Goal: Task Accomplishment & Management: Manage account settings

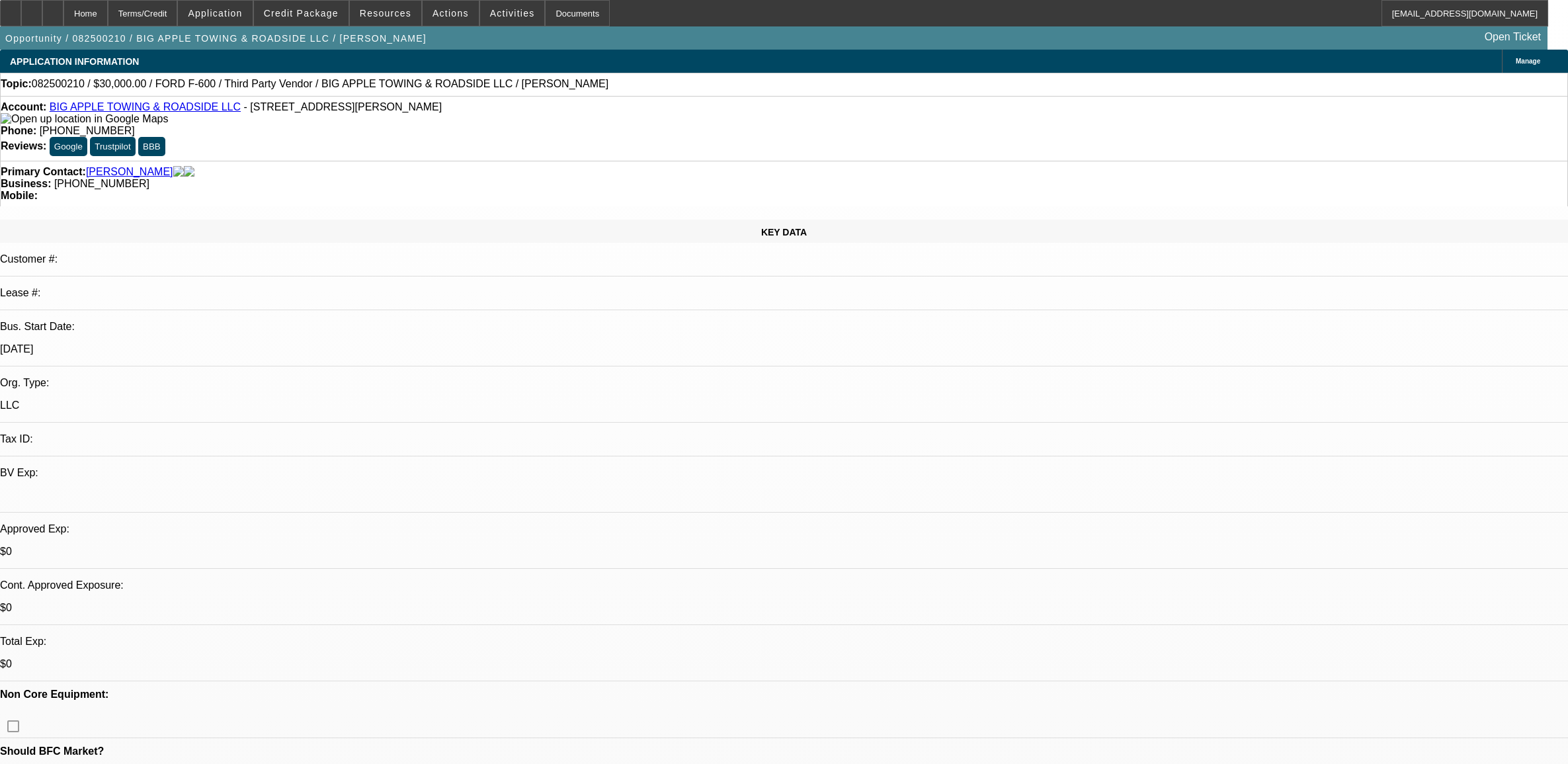
select select "0"
select select "2"
select select "0.1"
select select "4"
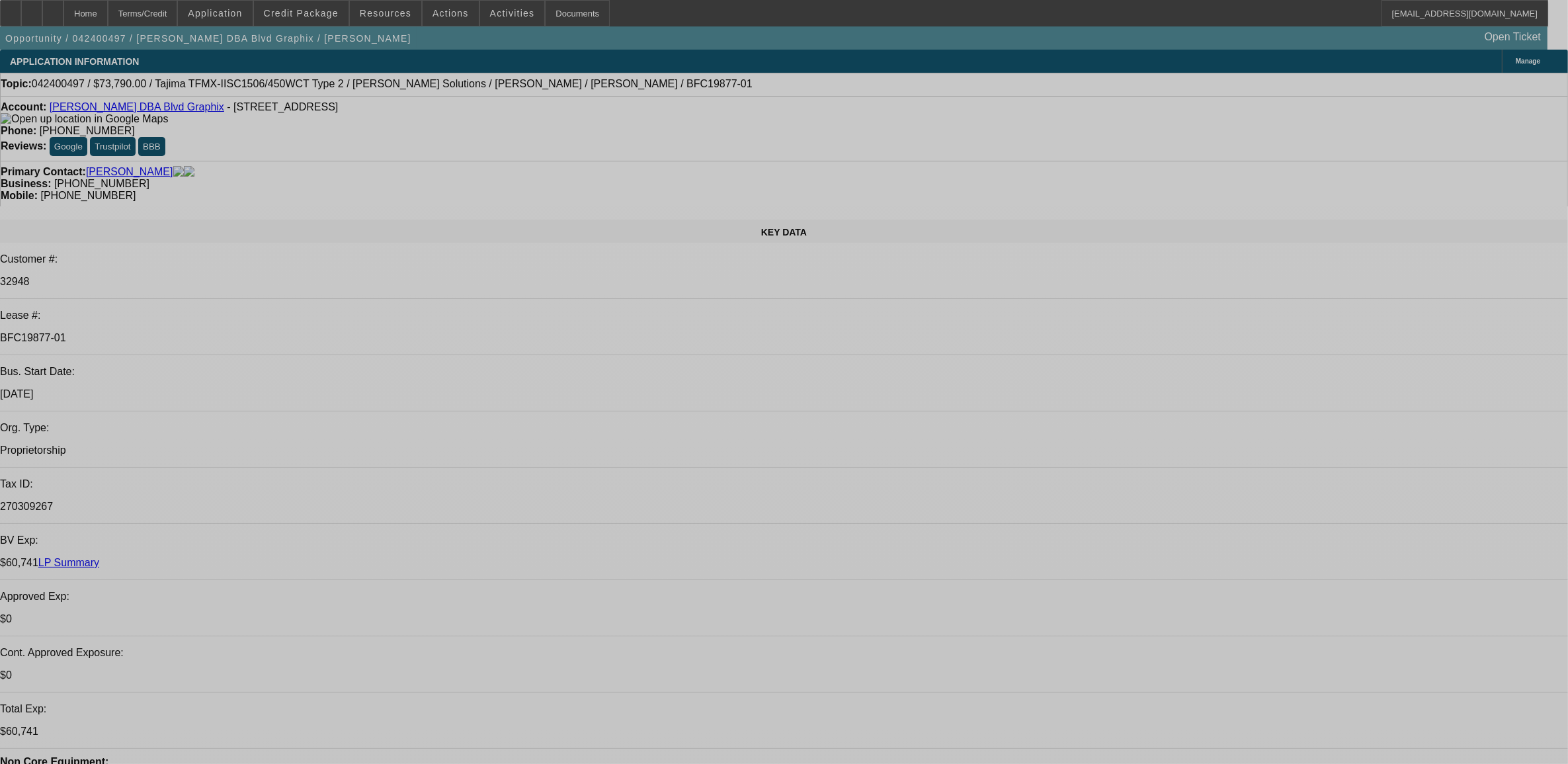
select select "0"
select select "2"
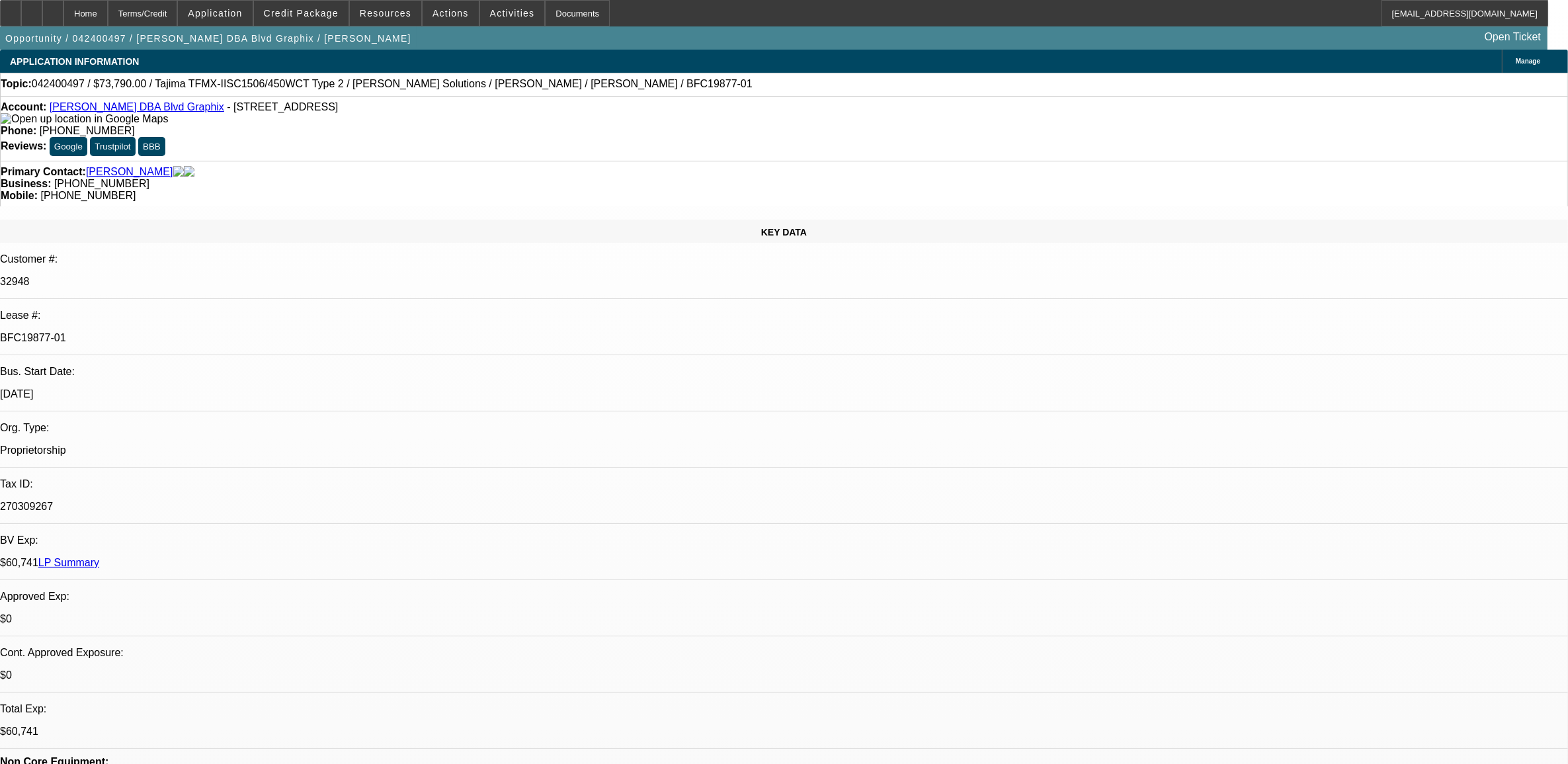
select select "0"
select select "2"
select select "0"
select select "1"
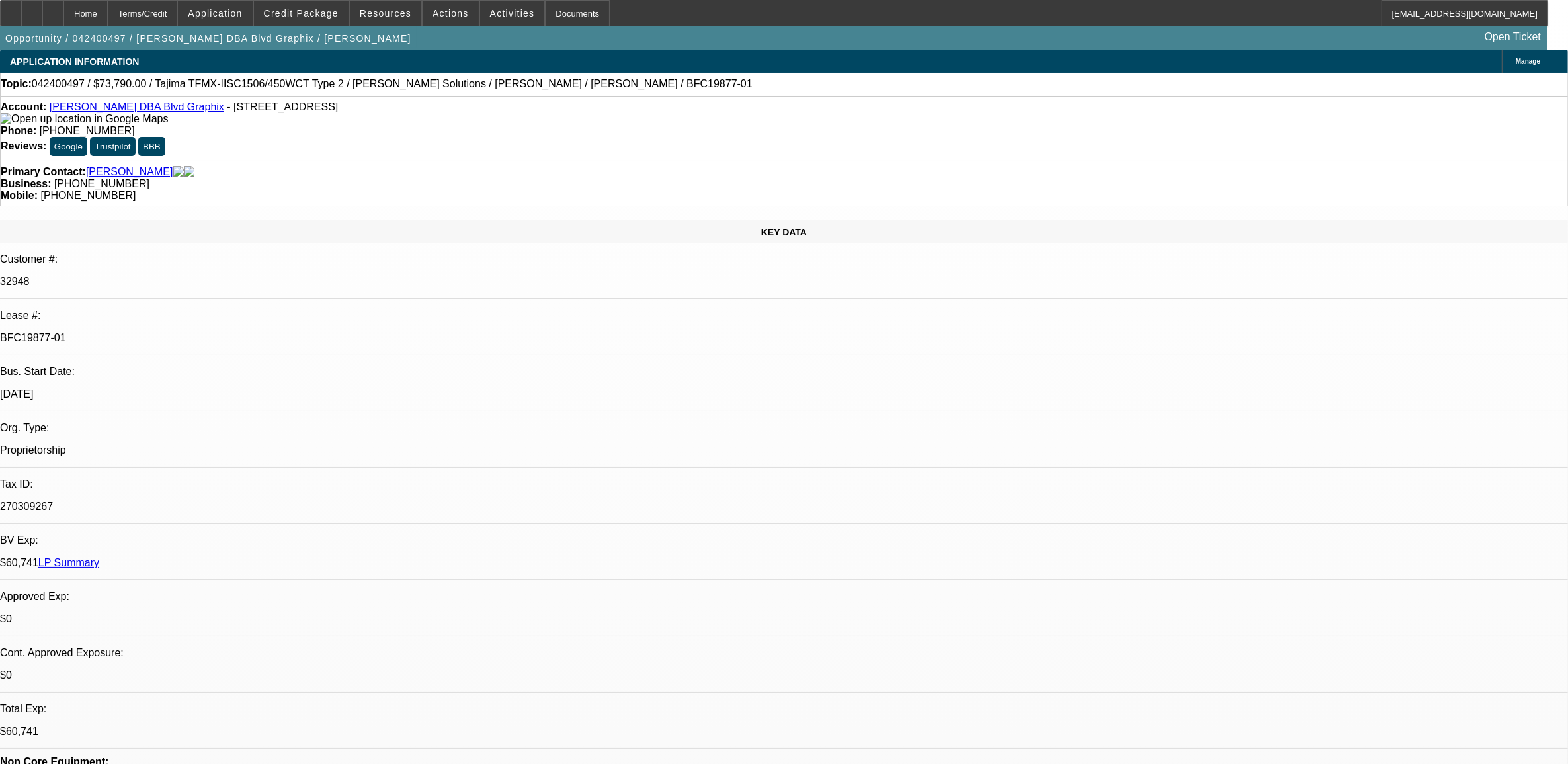
select select "2"
select select "6"
select select "1"
select select "2"
select select "6"
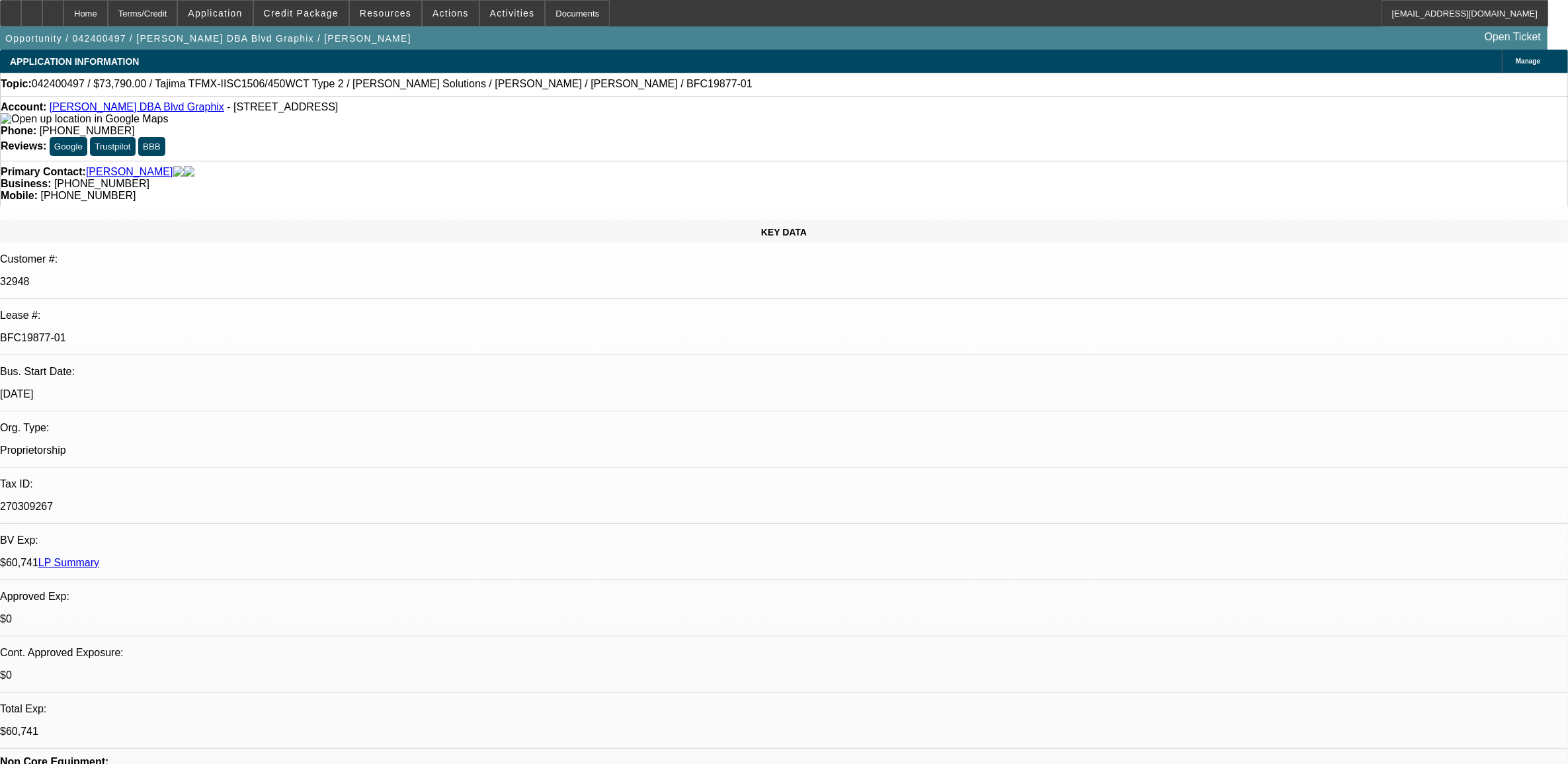
click at [99, 557] on link "LP Summary" at bounding box center [69, 562] width 61 height 11
select select "0"
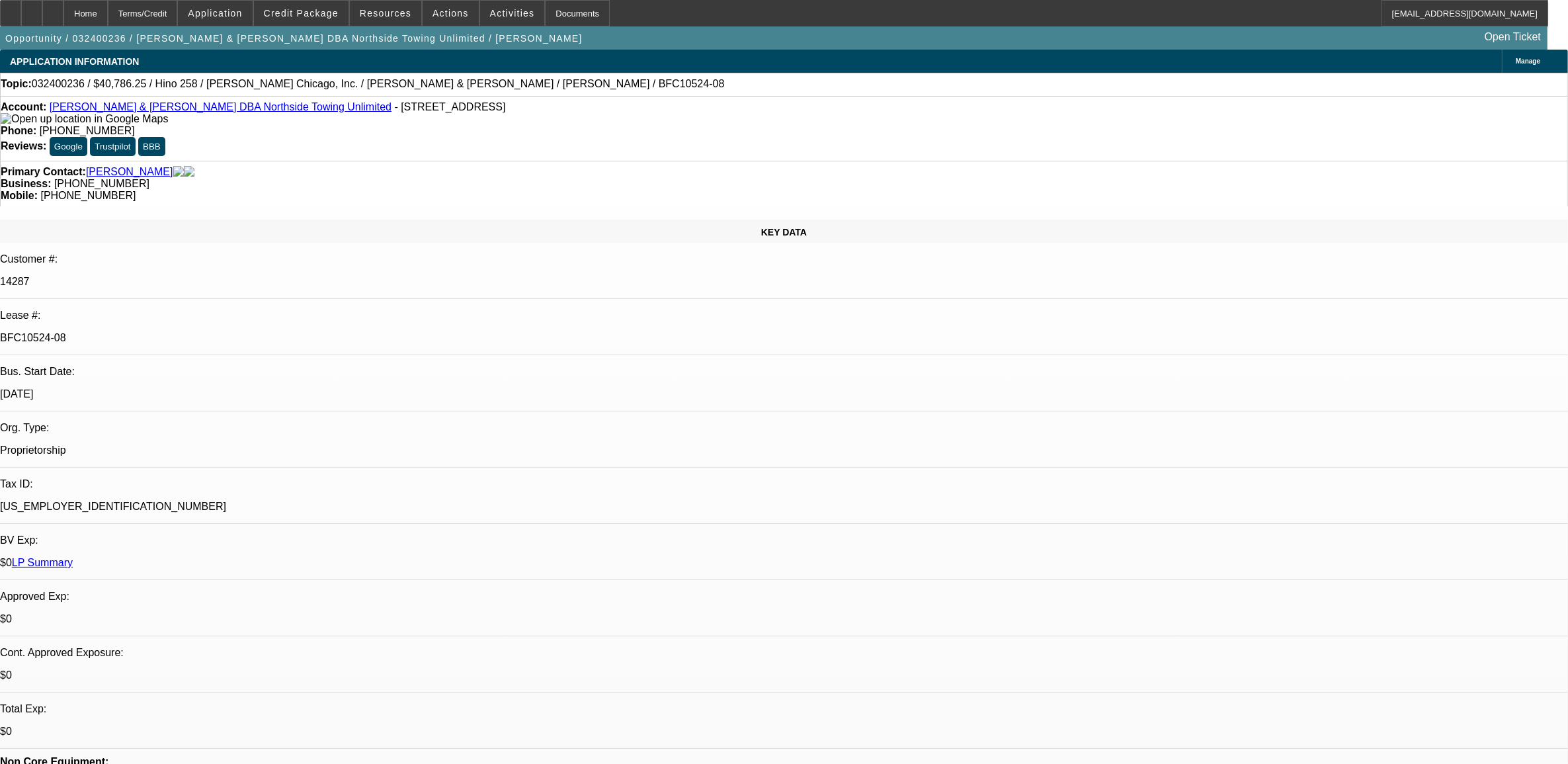
select select "0"
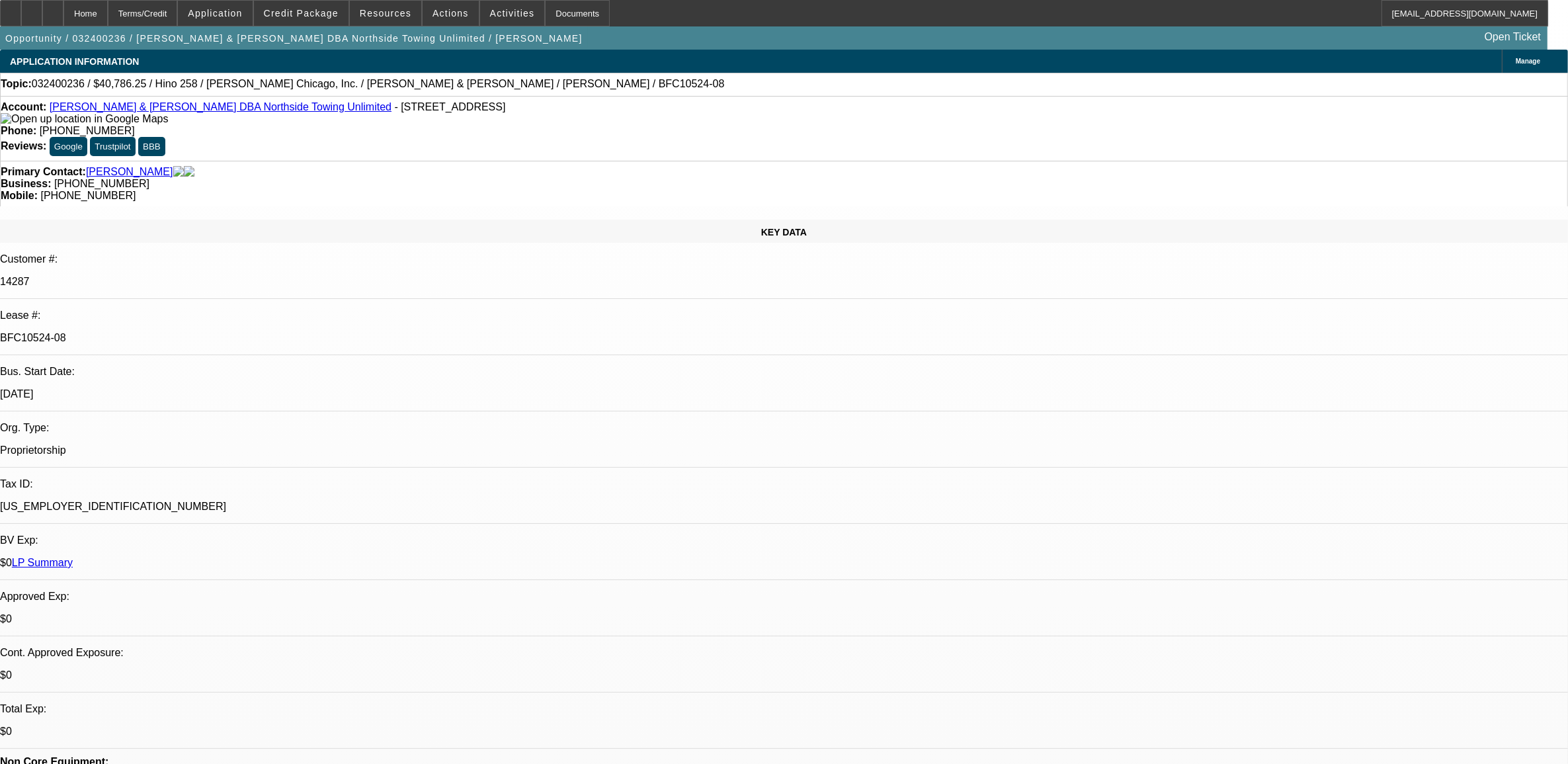
select select "0"
select select "1"
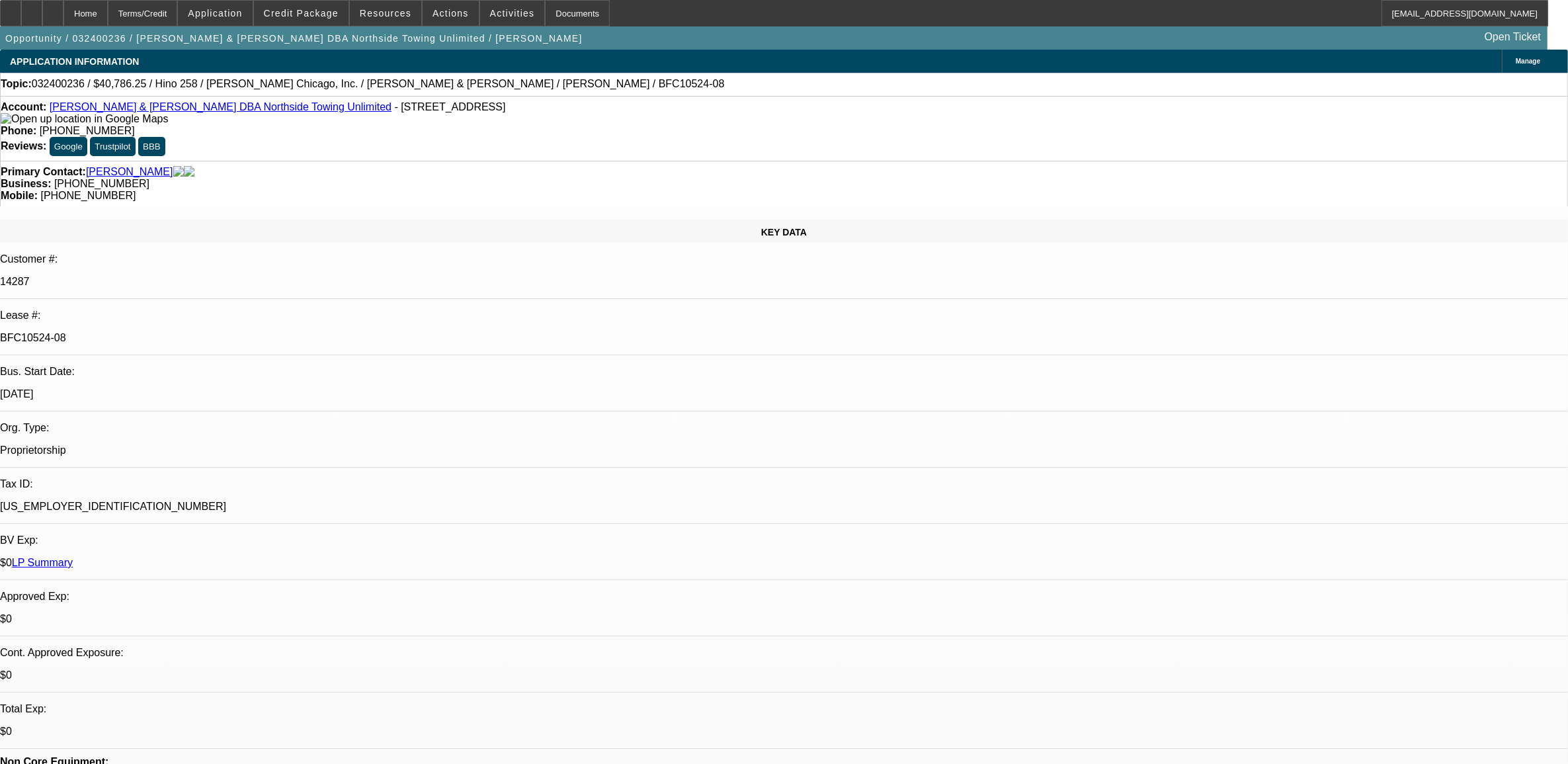
select select "2"
select select "6"
select select "1"
select select "2"
select select "6"
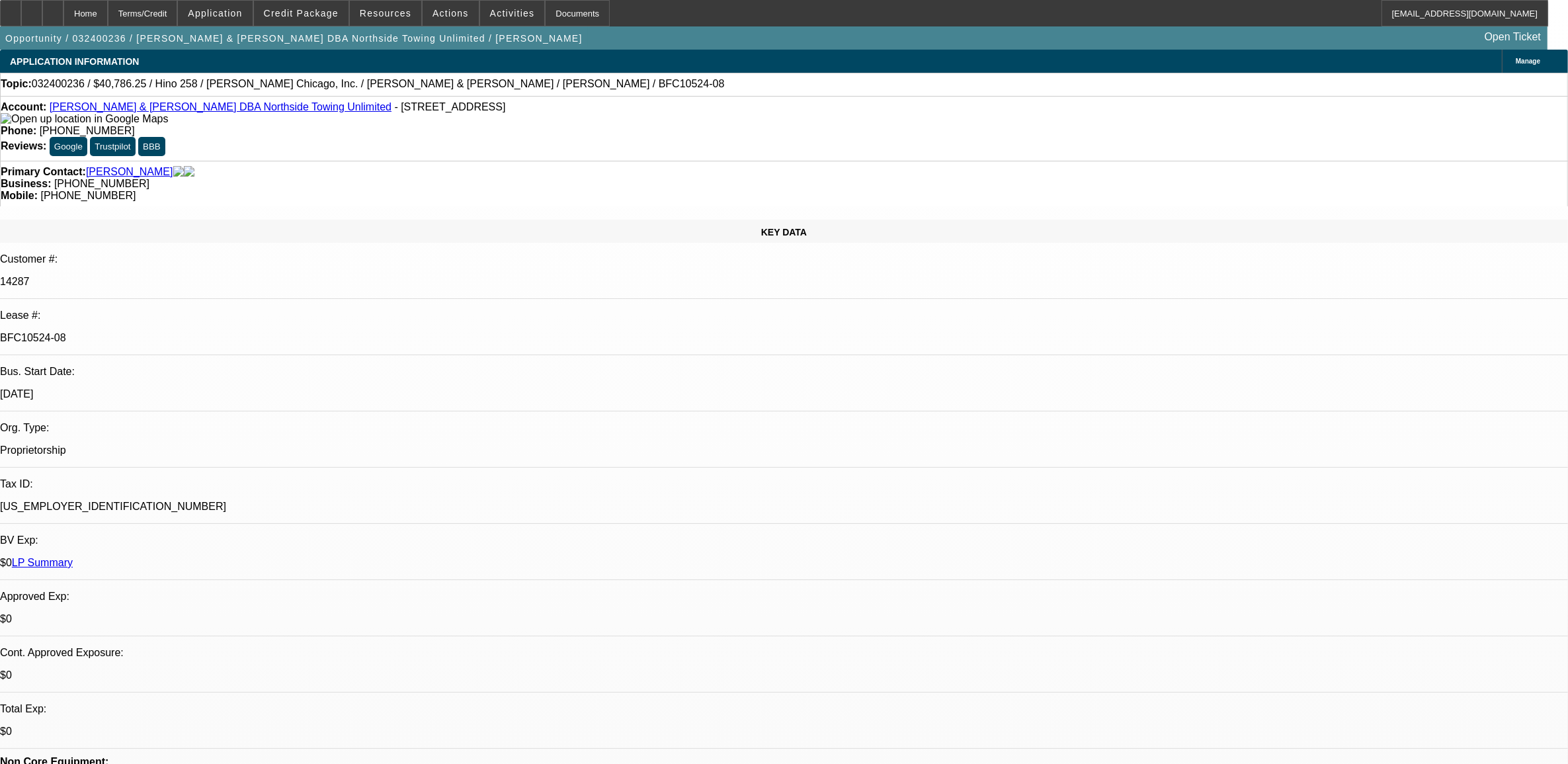
select select "1"
select select "2"
select select "6"
select select "1"
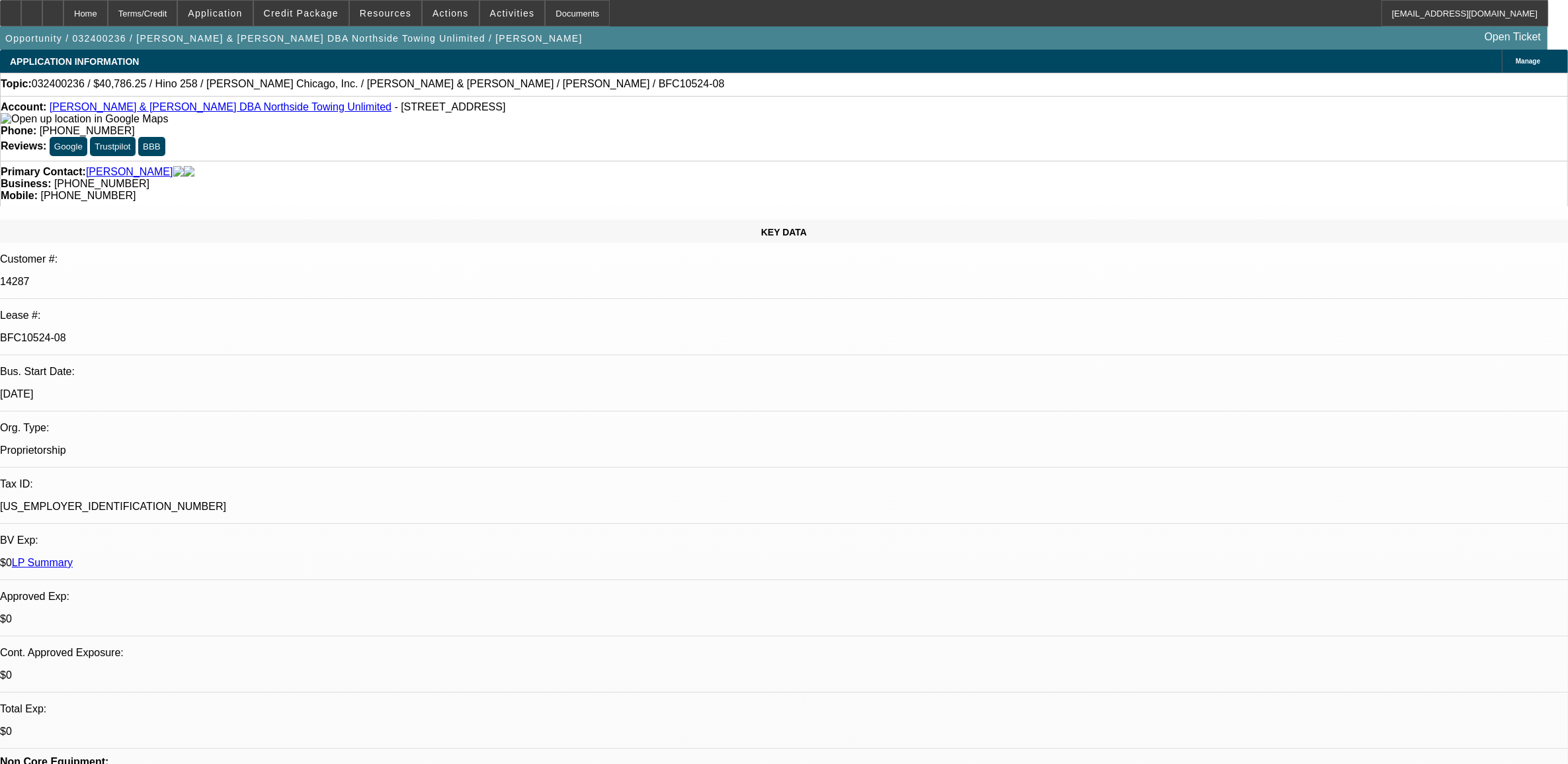
select select "6"
click at [302, 15] on span "Credit Package" at bounding box center [301, 13] width 75 height 11
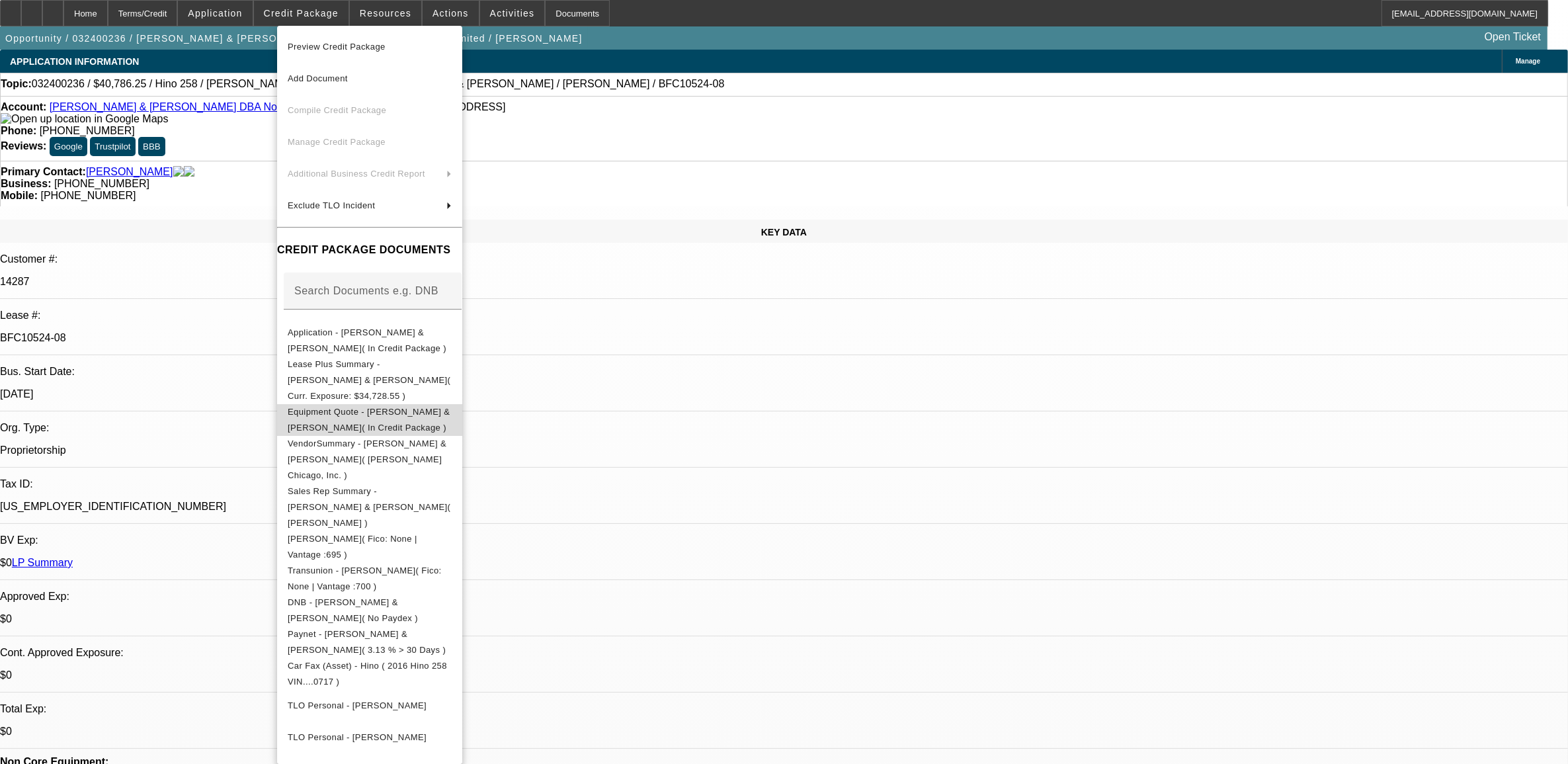
click at [431, 403] on button "Equipment Quote - Kevin C Smith & Jenell A Smith( In Credit Package )" at bounding box center [369, 419] width 185 height 32
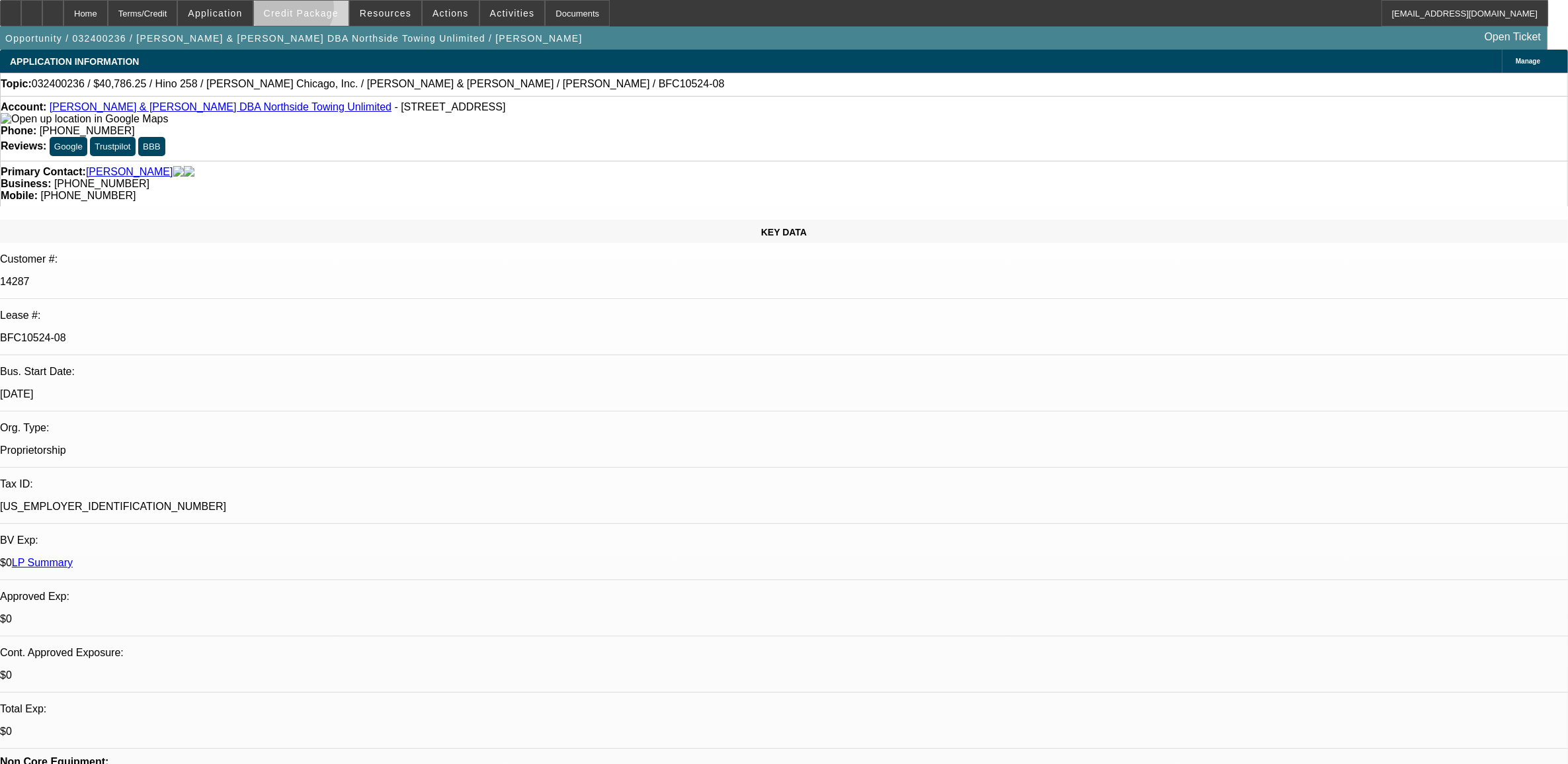
click at [315, 11] on span "Credit Package" at bounding box center [301, 13] width 75 height 11
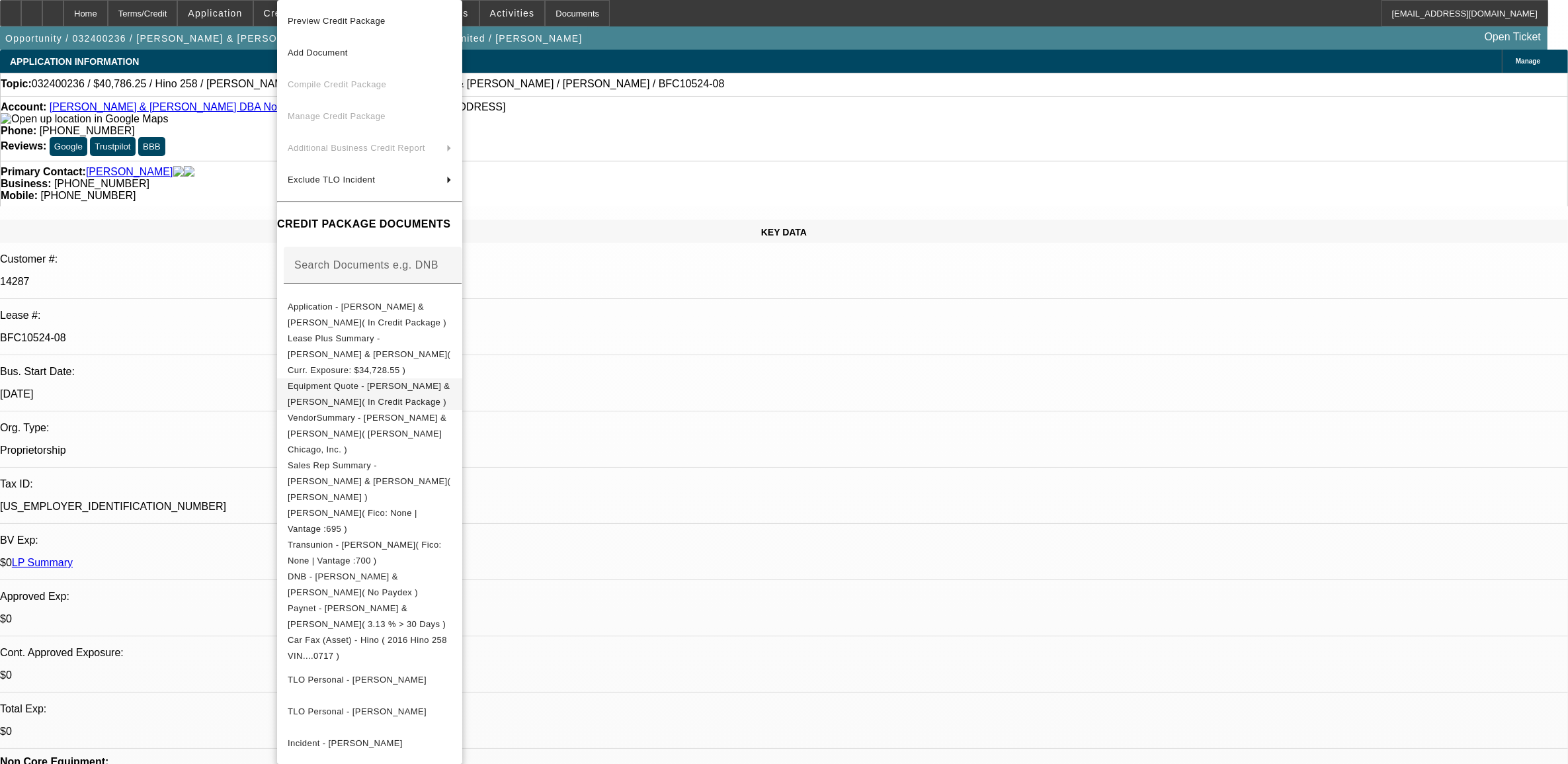
click at [431, 381] on span "Equipment Quote - Kevin C Smith & Jenell A Smith( In Credit Package )" at bounding box center [368, 394] width 162 height 26
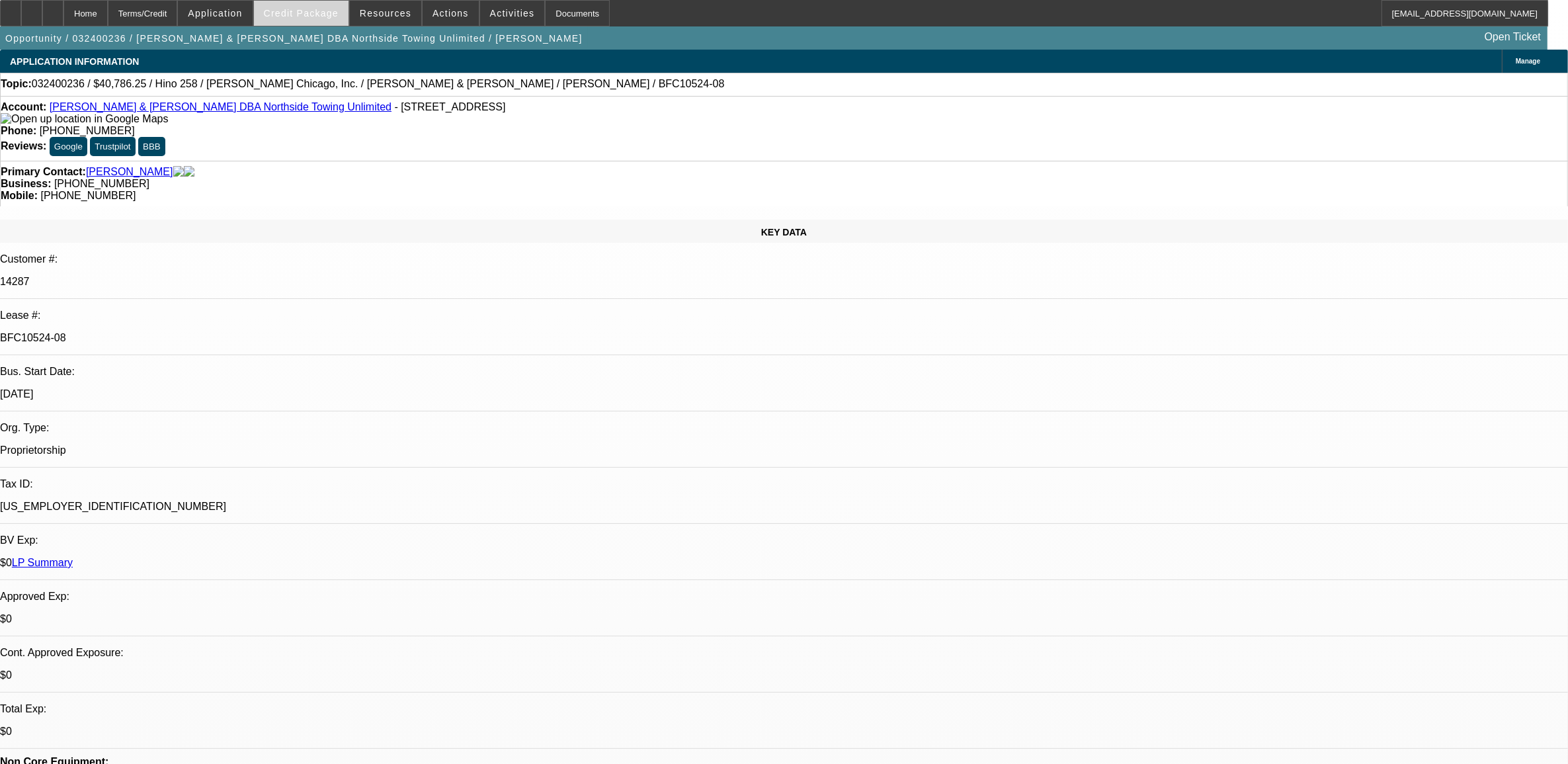
click at [299, 12] on span "Credit Package" at bounding box center [301, 13] width 75 height 11
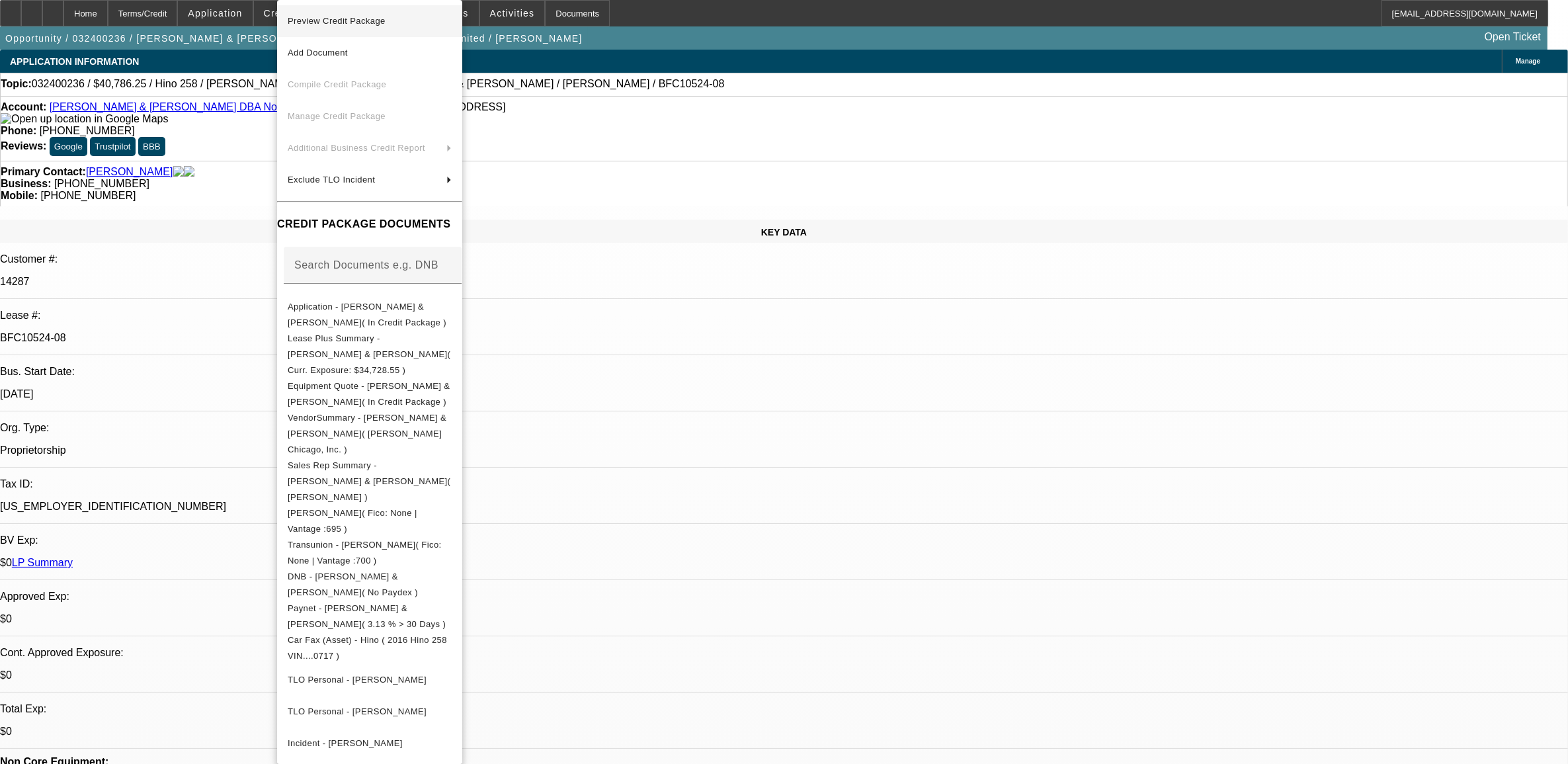
click at [356, 21] on span "Preview Credit Package" at bounding box center [336, 21] width 98 height 10
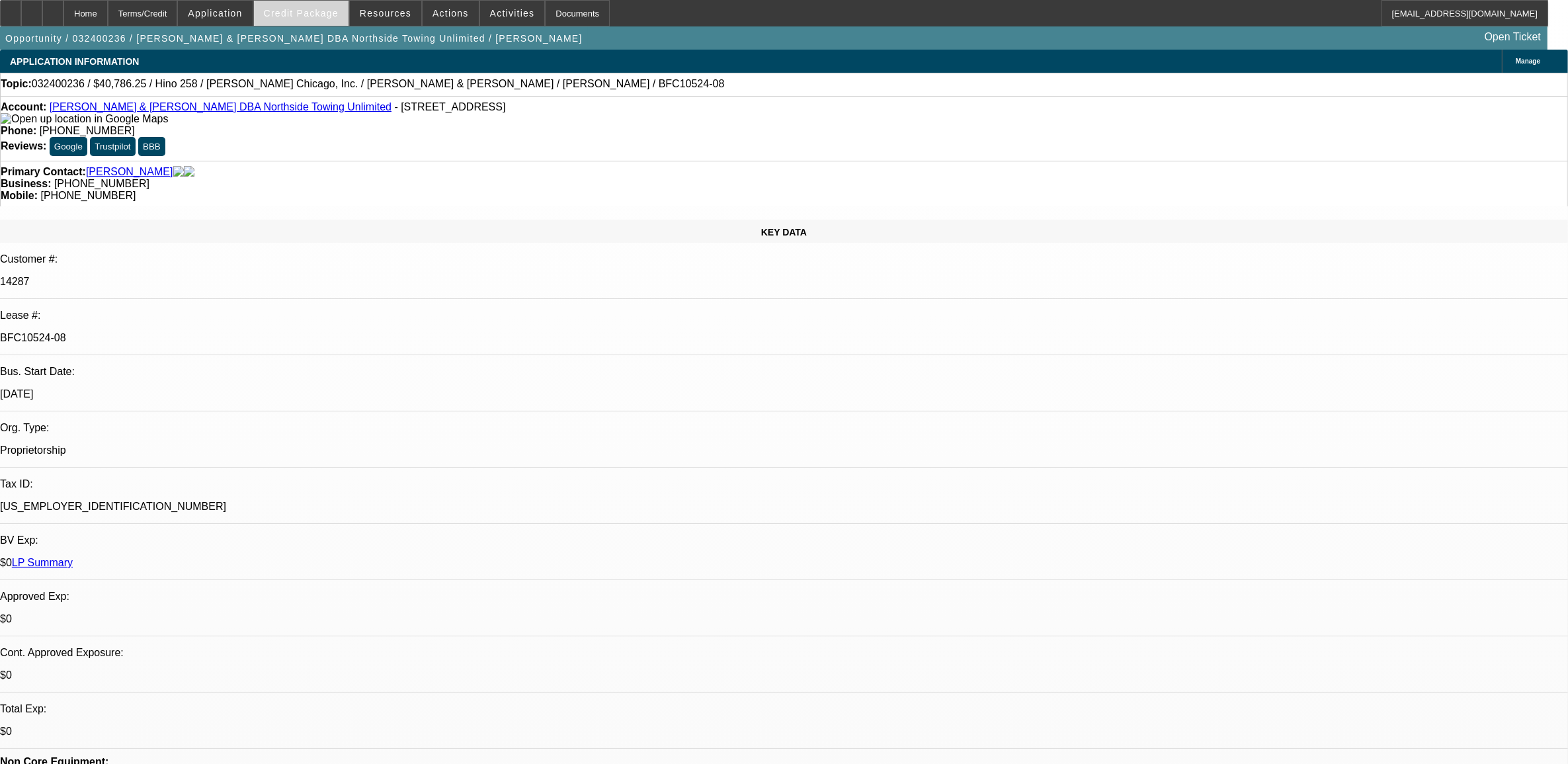
click at [322, 8] on span "Credit Package" at bounding box center [301, 13] width 75 height 11
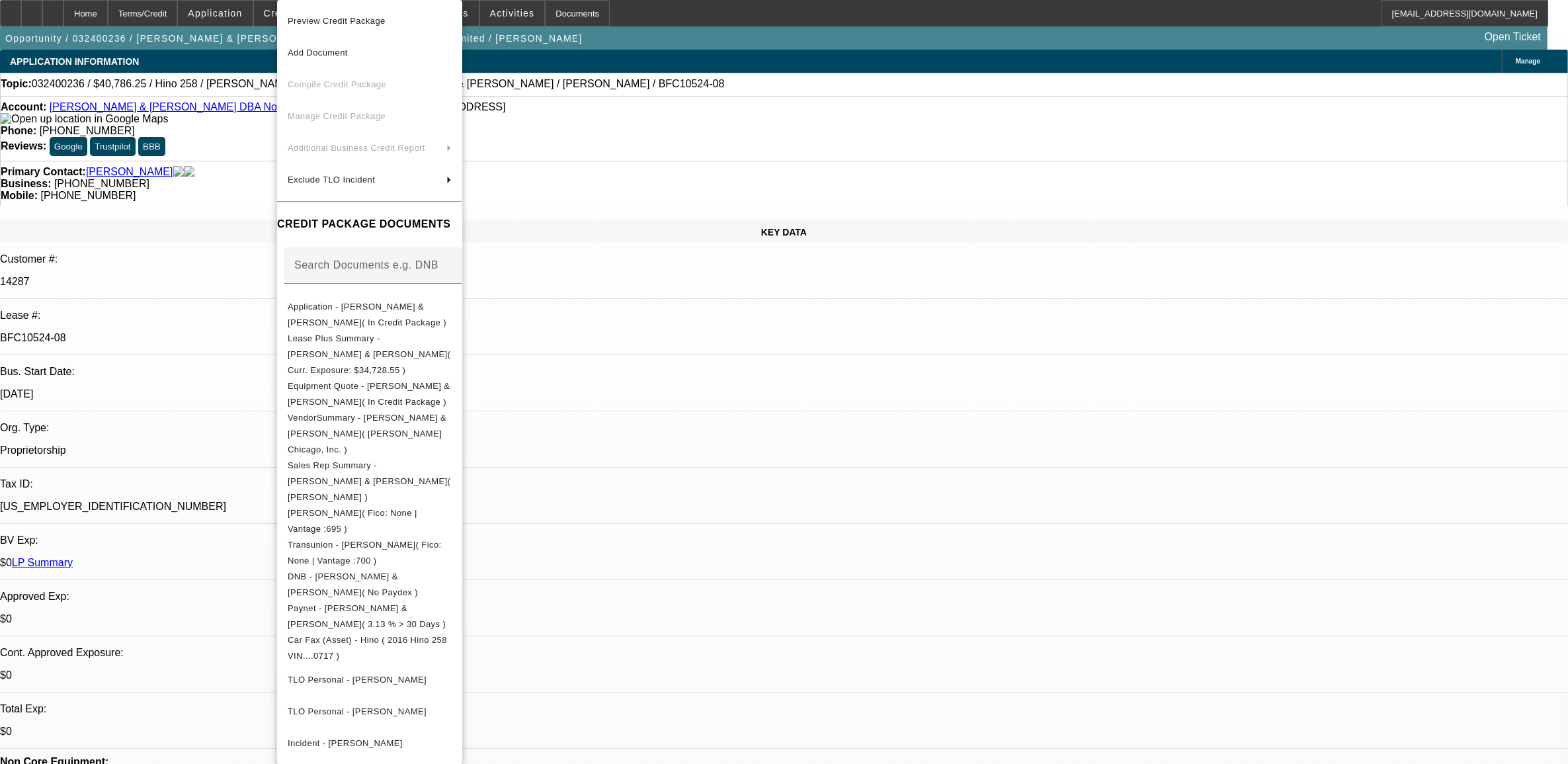
click at [760, 62] on div at bounding box center [784, 382] width 1568 height 764
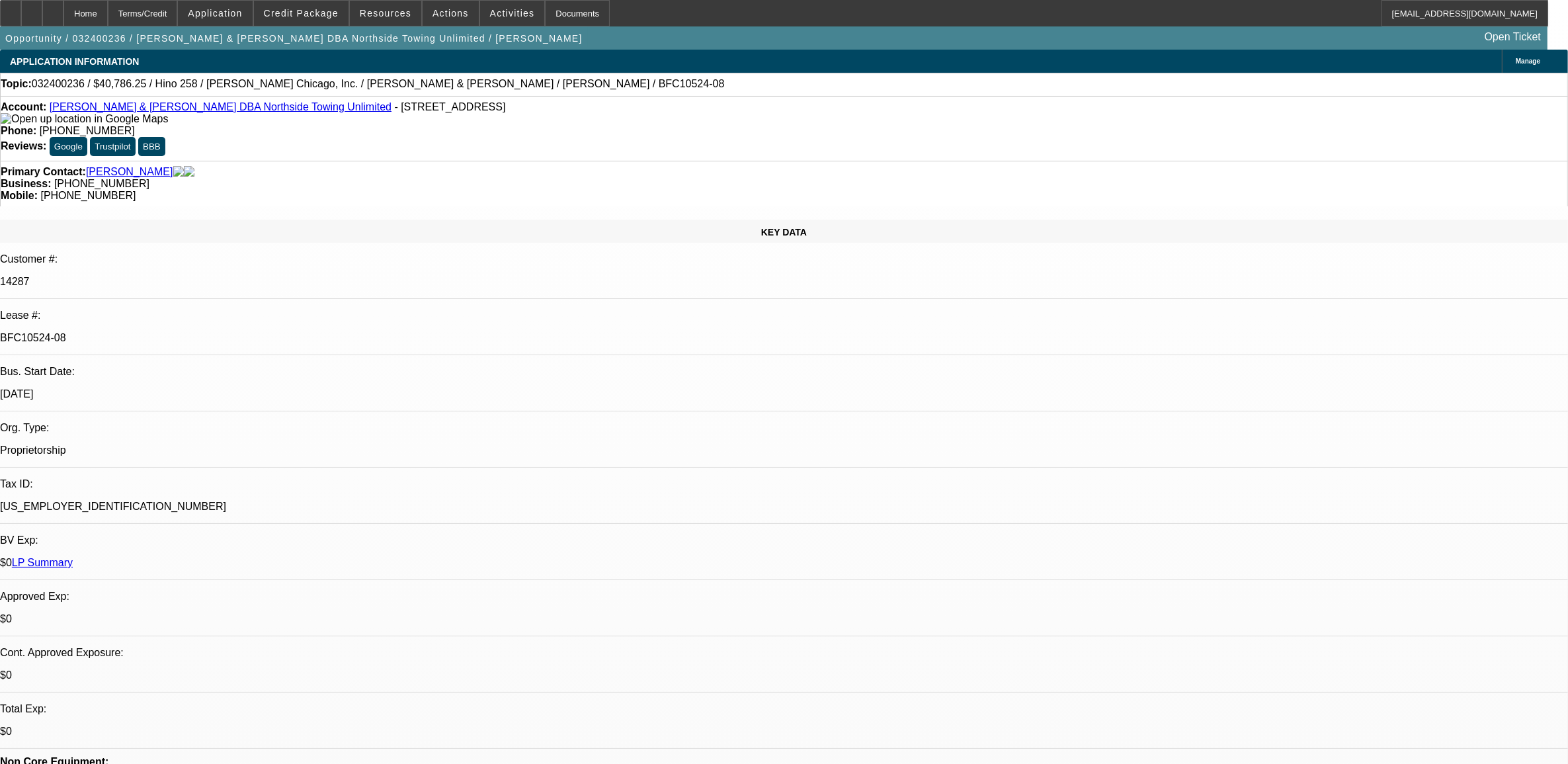
click at [207, 111] on link "Kevin C Smith & Jenell A Smith DBA Northside Towing Unlimited" at bounding box center [220, 107] width 342 height 11
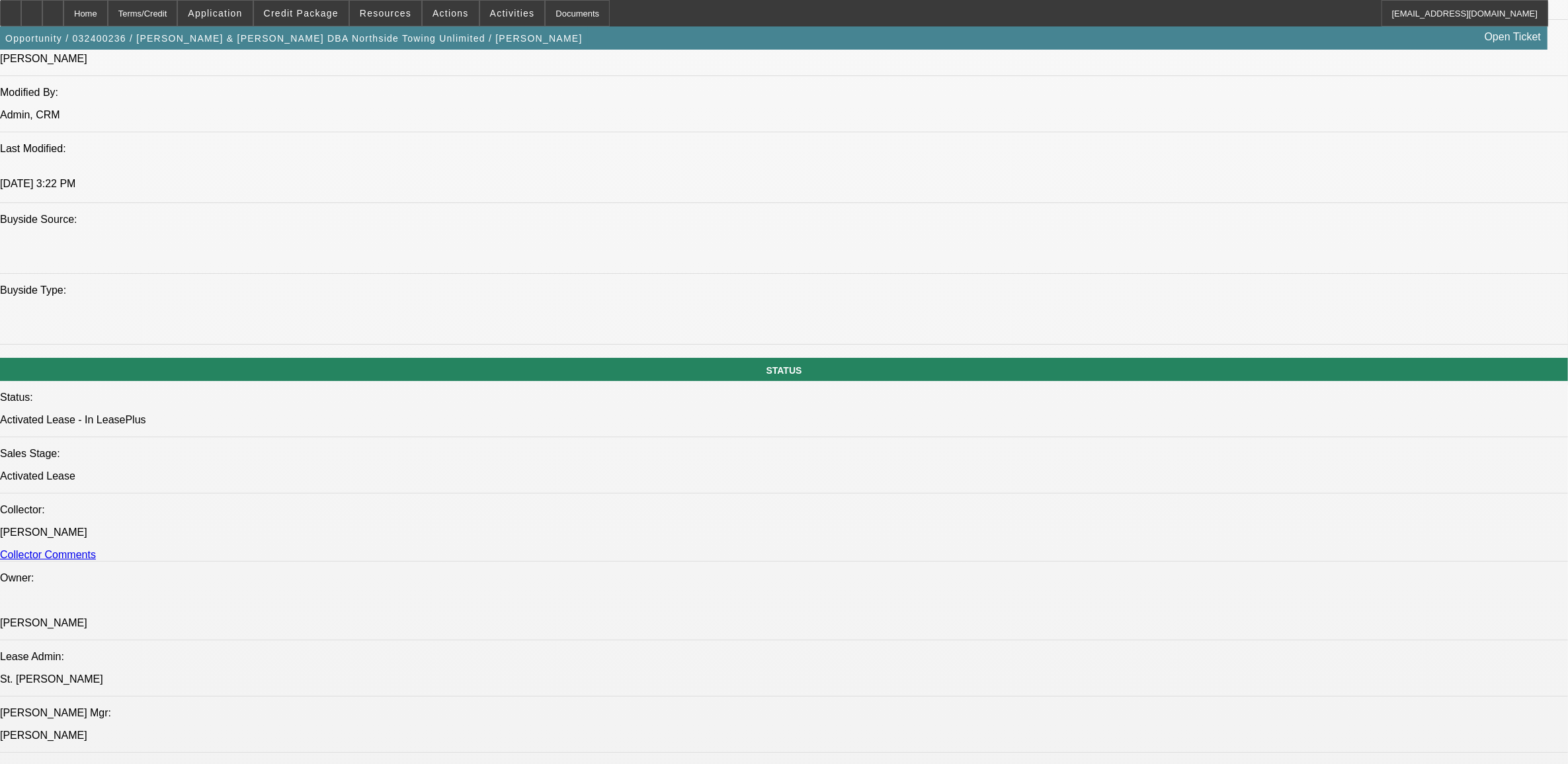
scroll to position [827, 0]
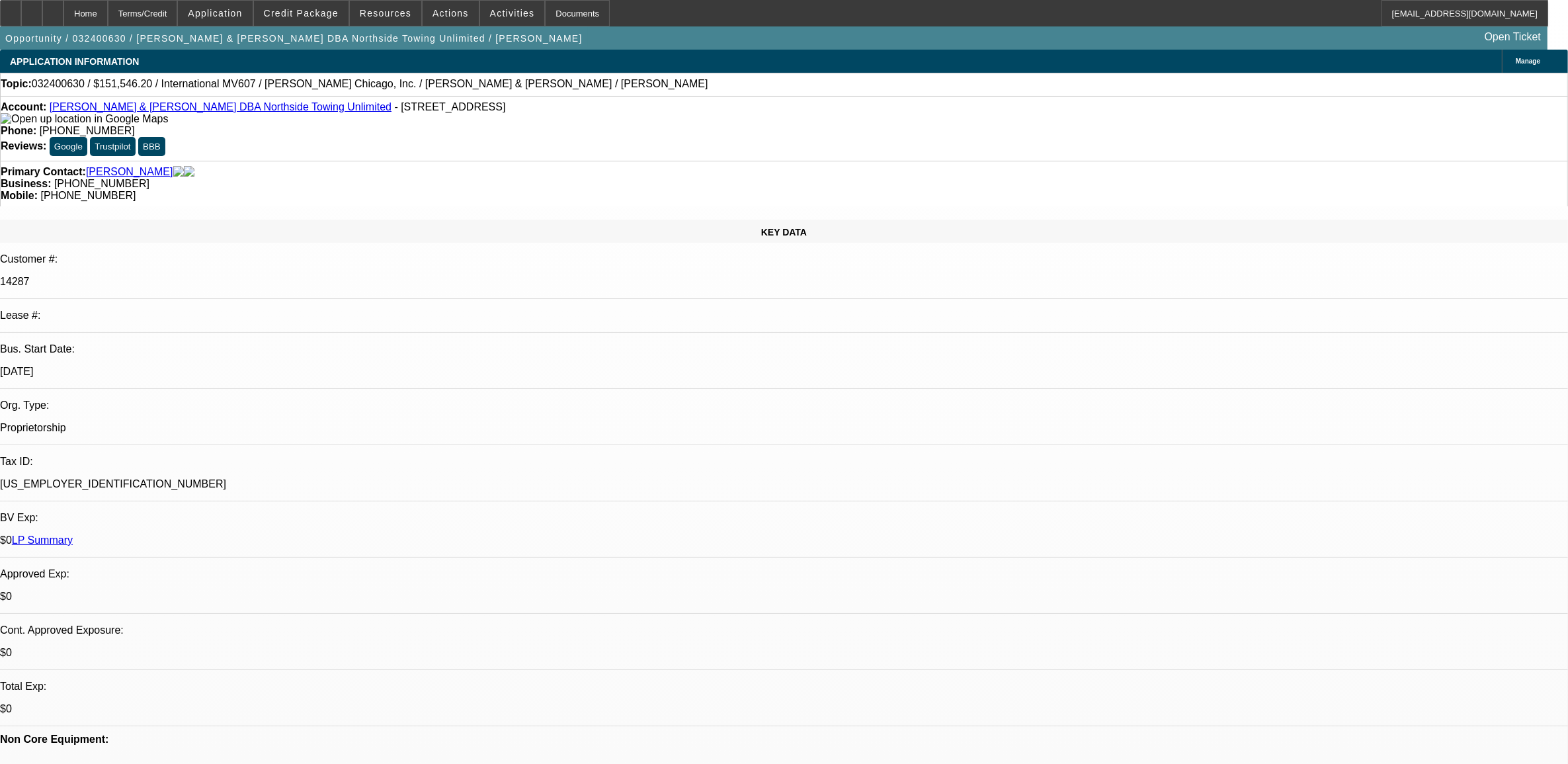
select select "0"
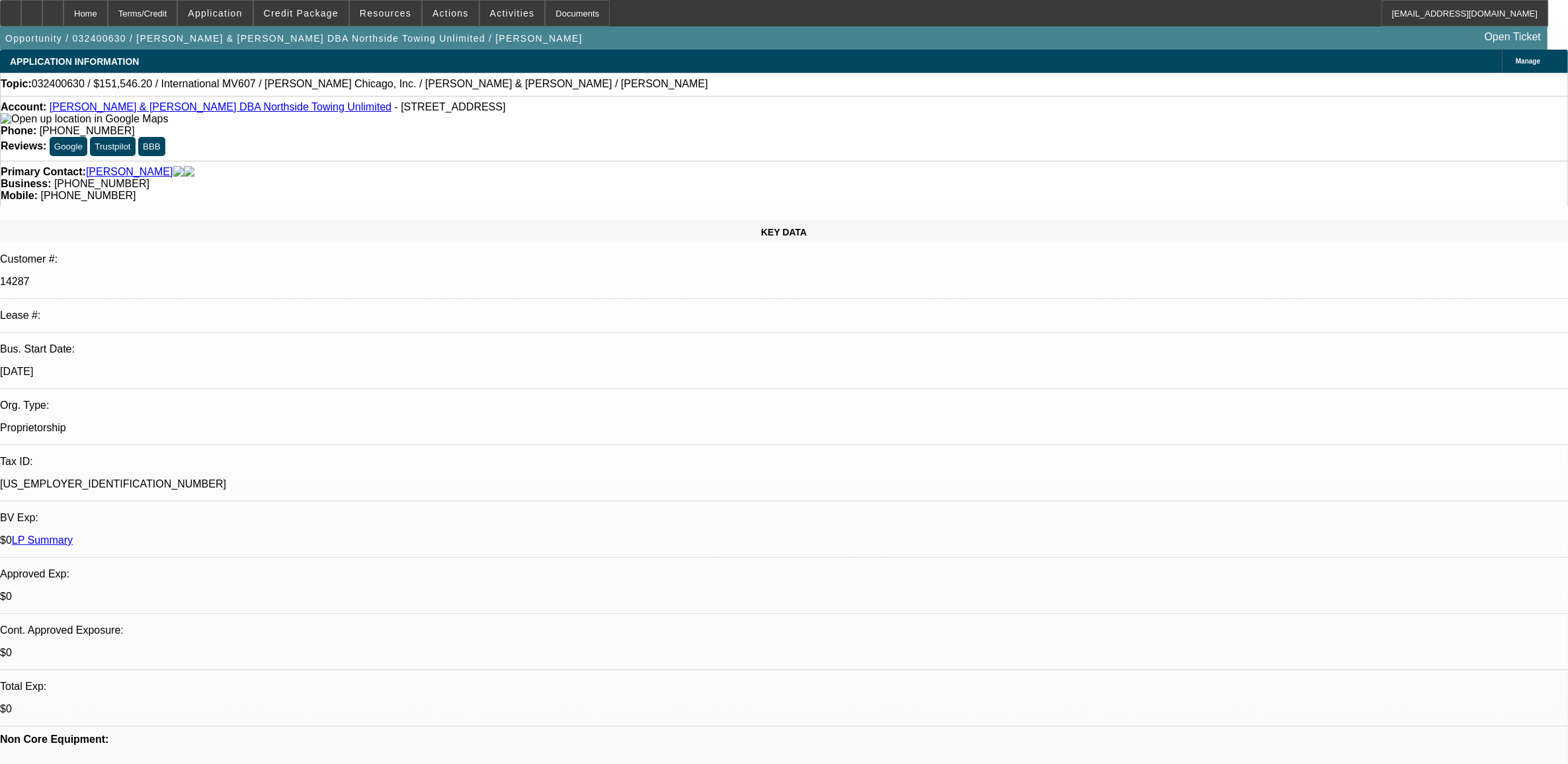
select select "0"
select select "1"
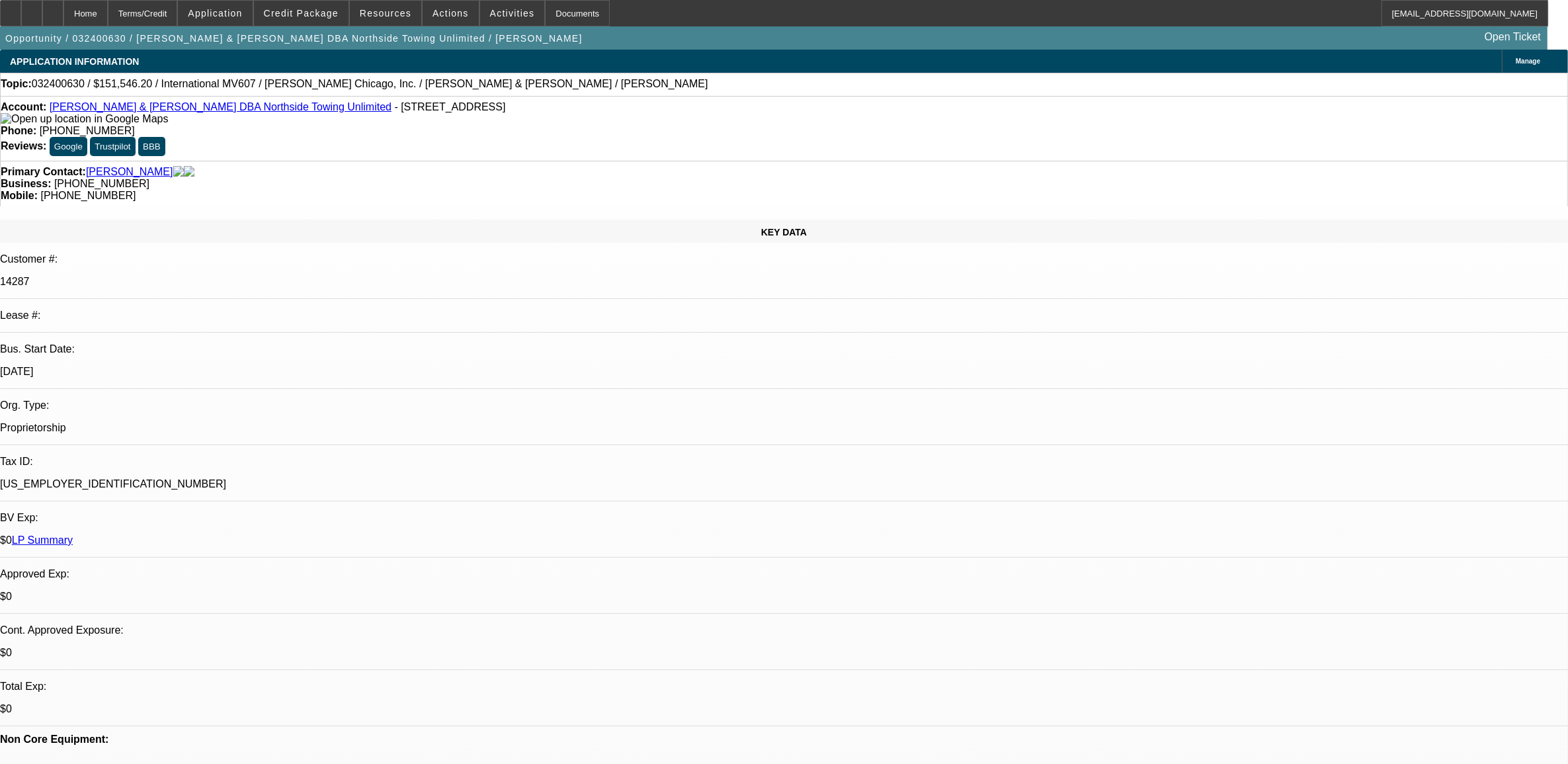
select select "2"
select select "6"
select select "1"
select select "2"
select select "6"
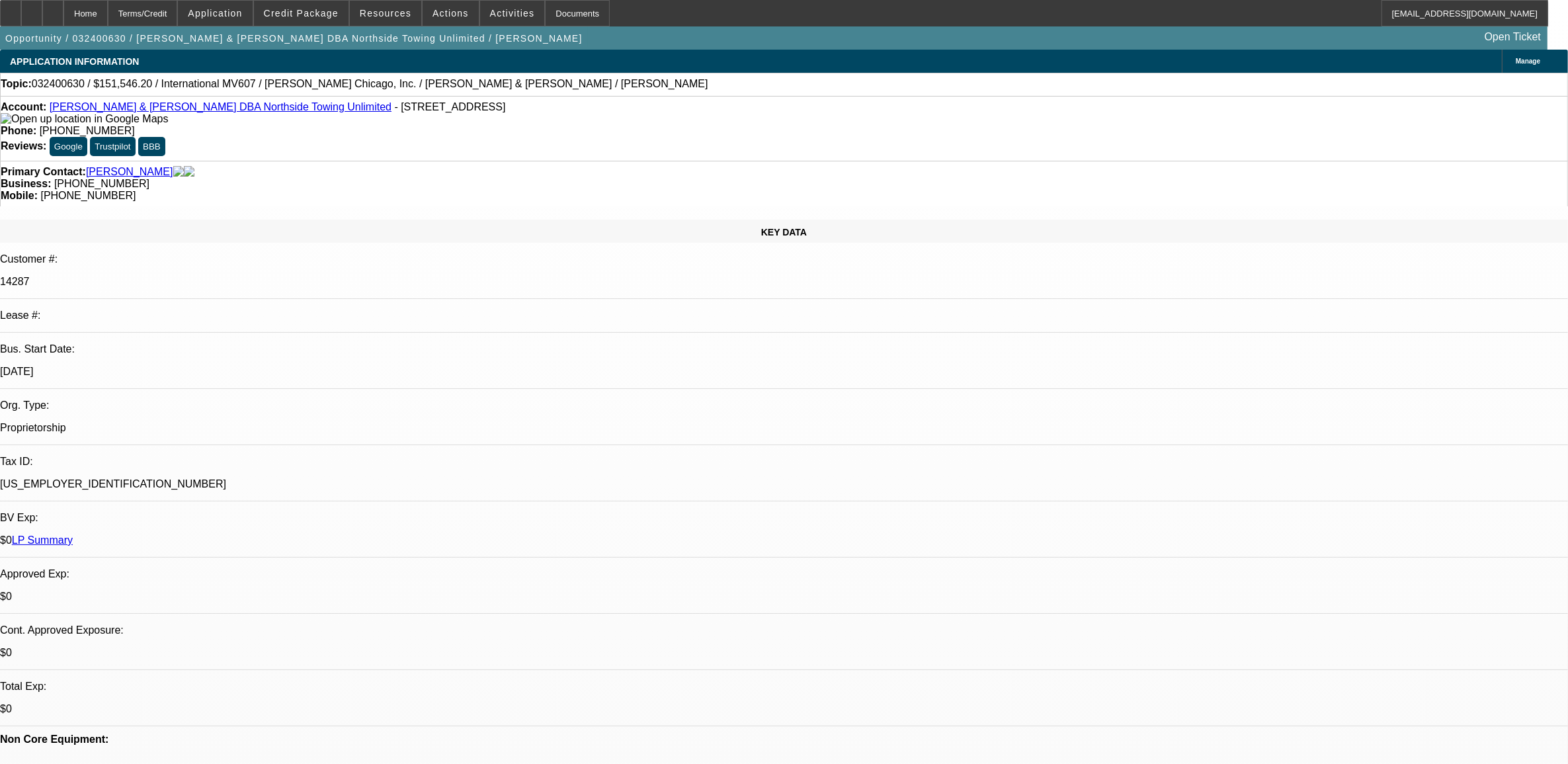
select select "1"
select select "2"
select select "6"
click at [181, 112] on link "Kevin C Smith & Jenell A Smith DBA Northside Towing Unlimited" at bounding box center [220, 107] width 342 height 11
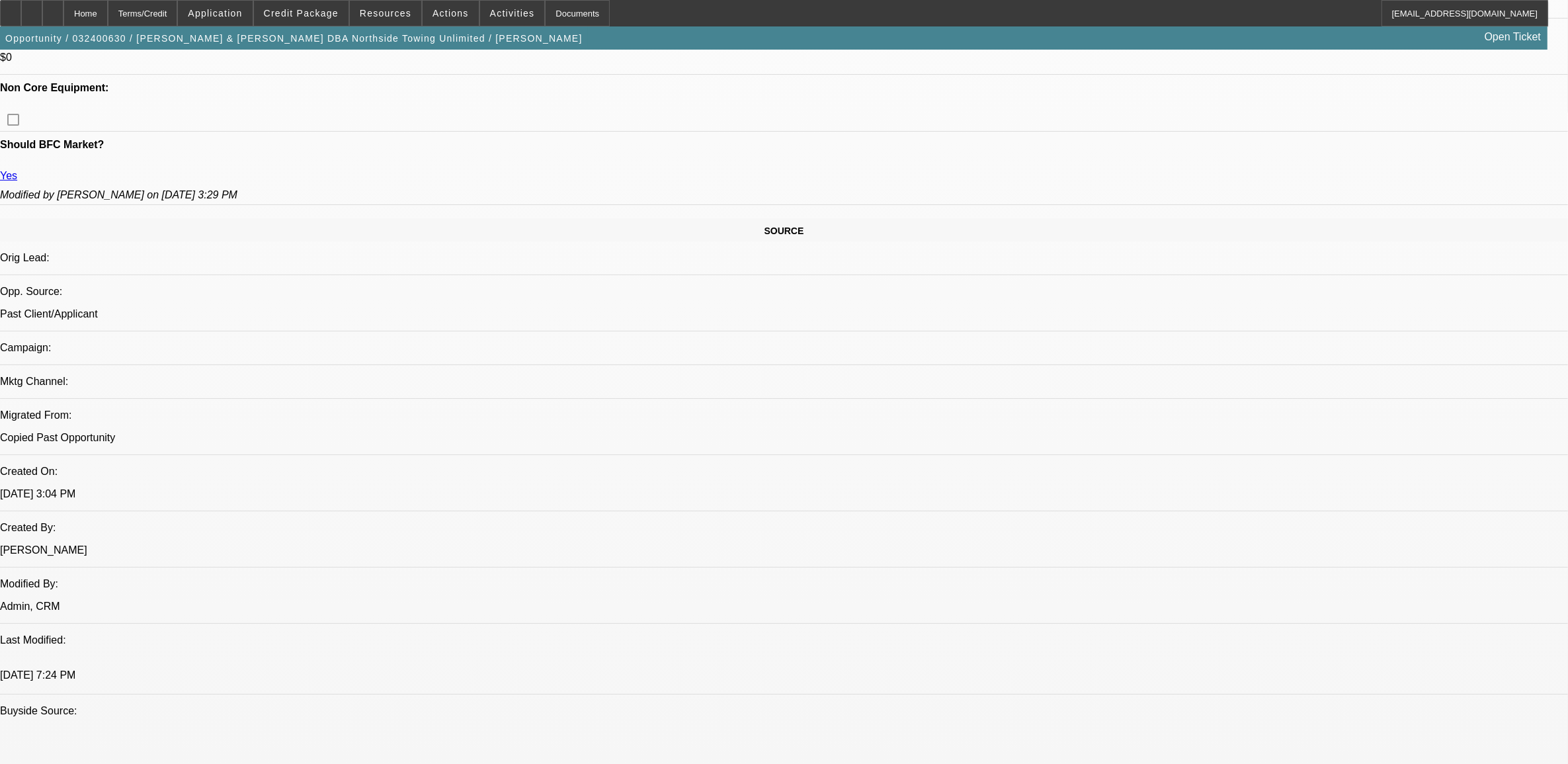
scroll to position [661, 0]
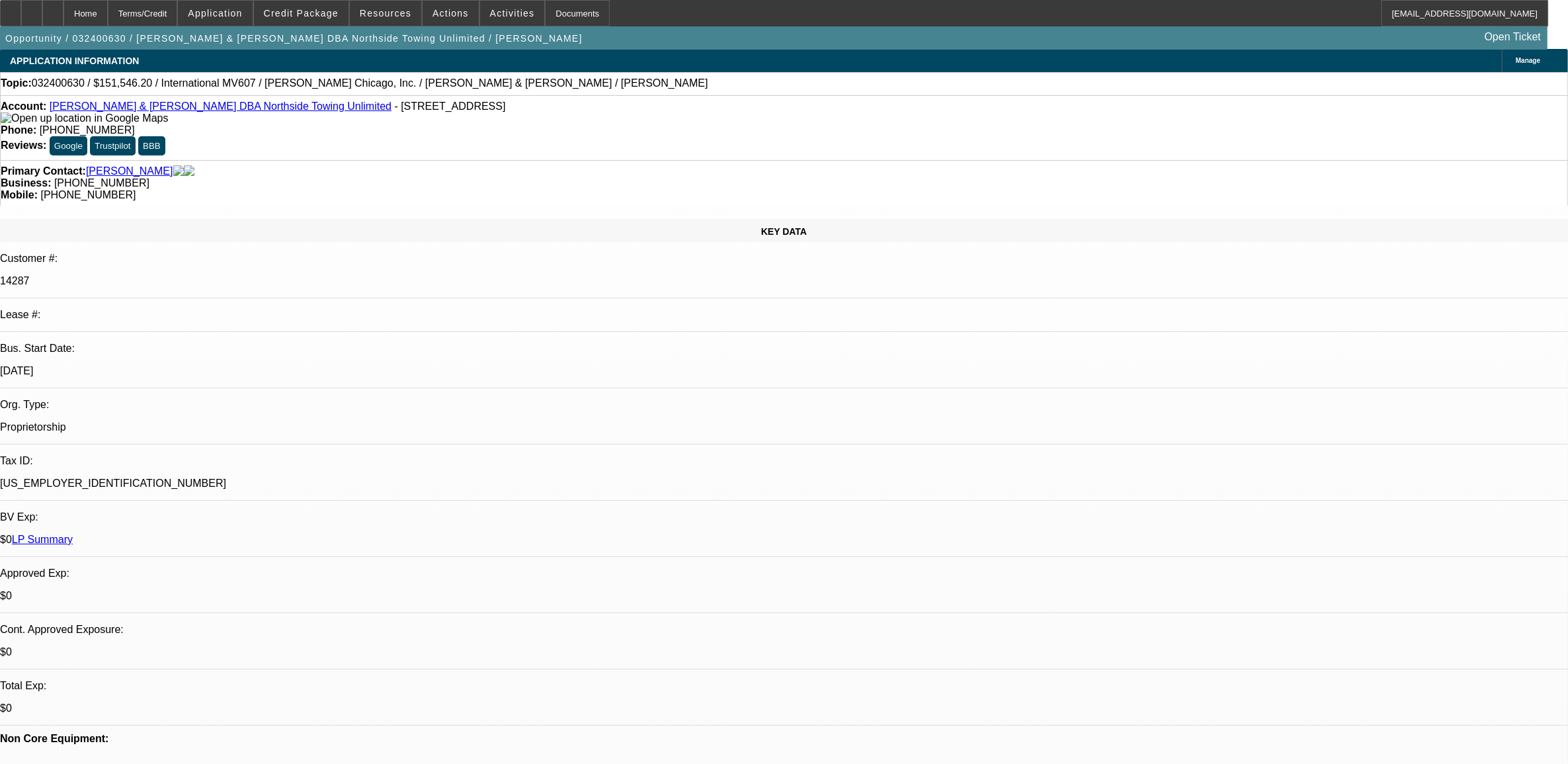
scroll to position [0, 0]
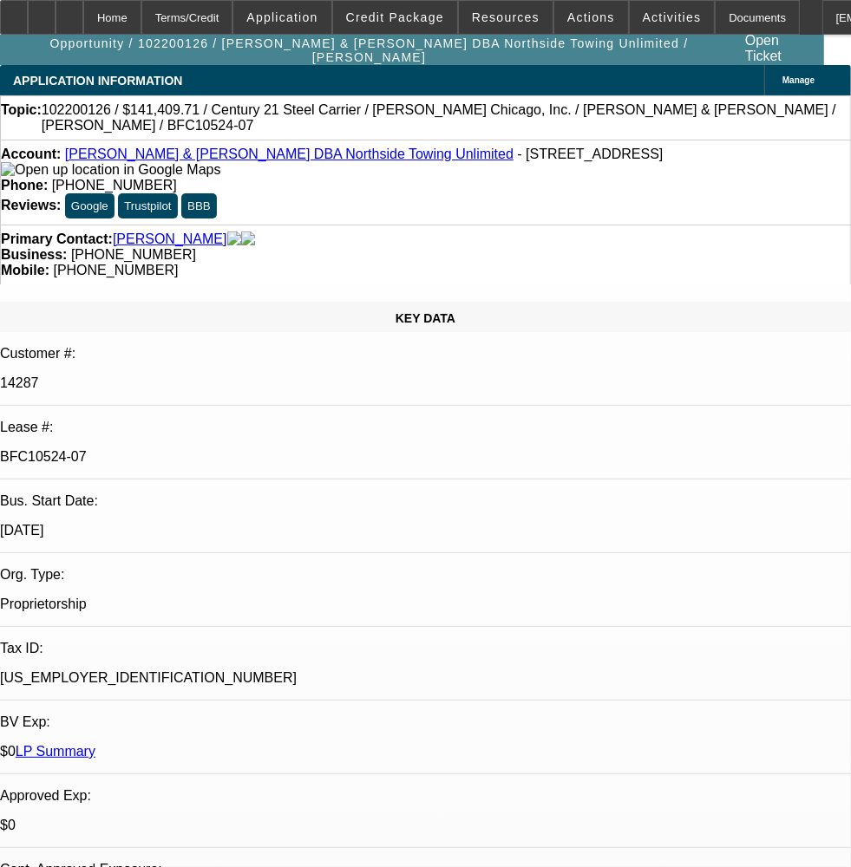
select select "0"
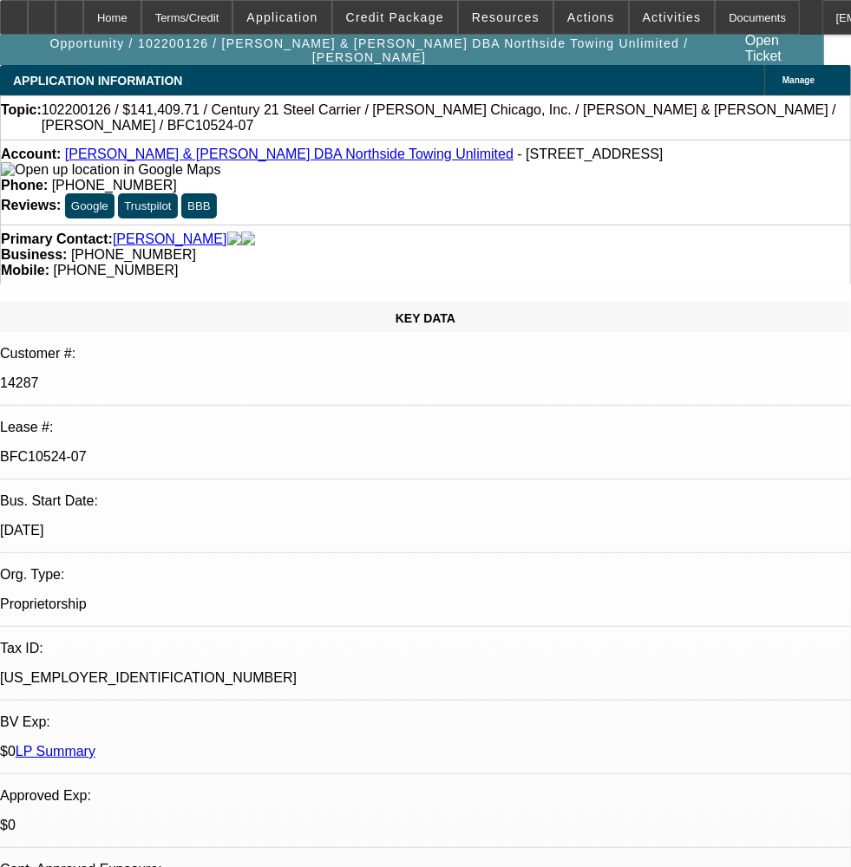
select select "0"
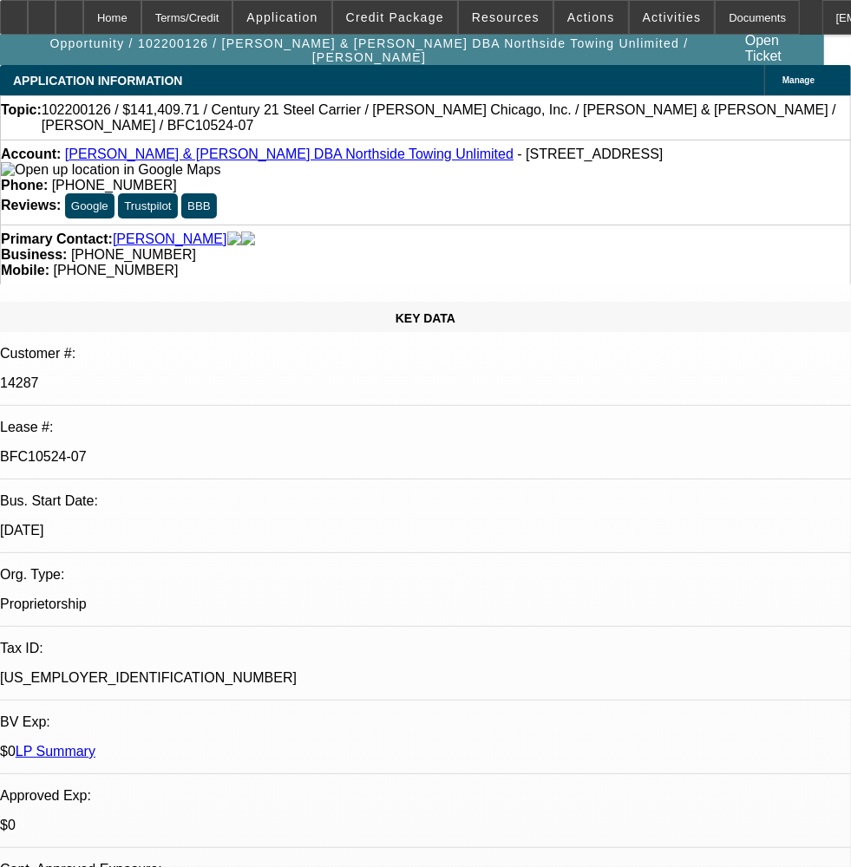
select select "0"
select select "1"
select select "6"
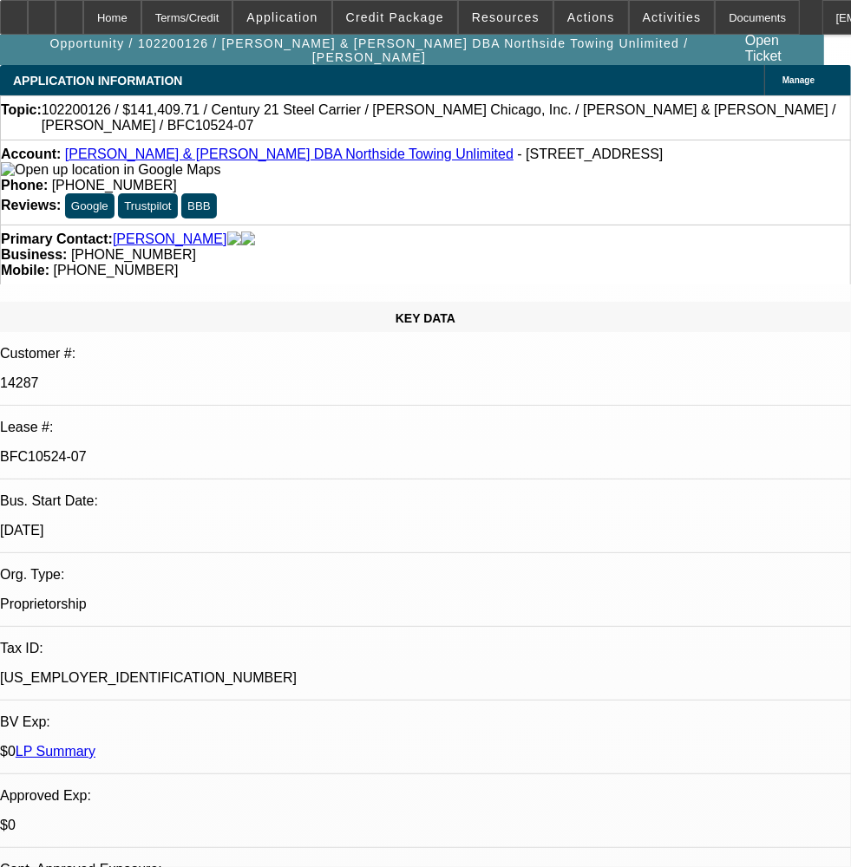
select select "1"
select select "2"
select select "6"
select select "1"
select select "2"
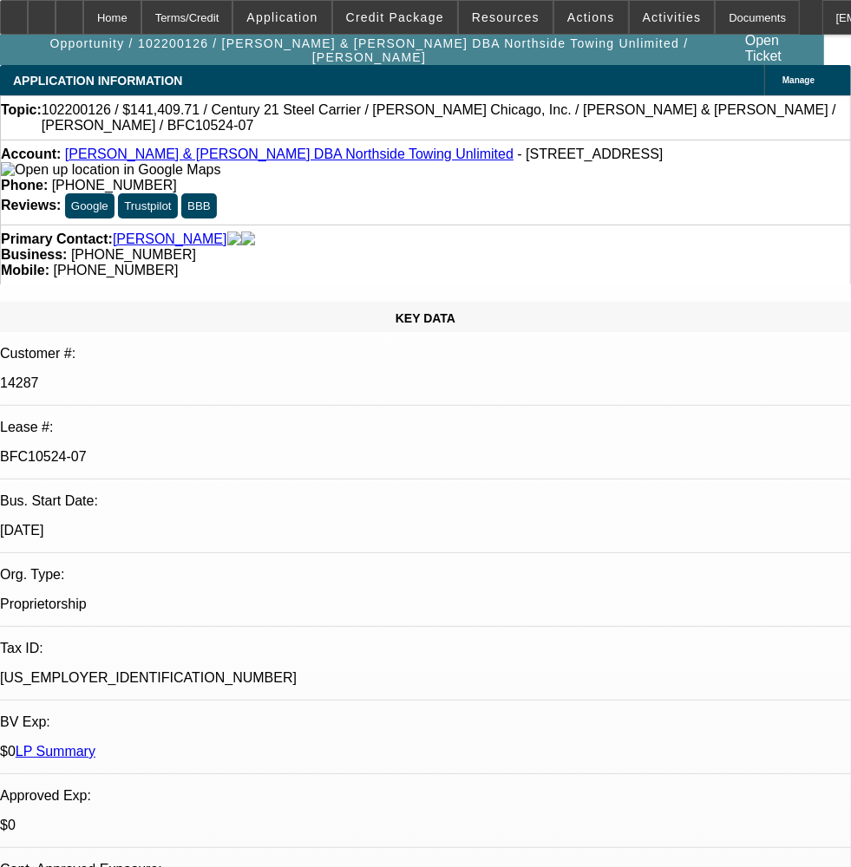
select select "6"
select select "1"
select select "2"
select select "6"
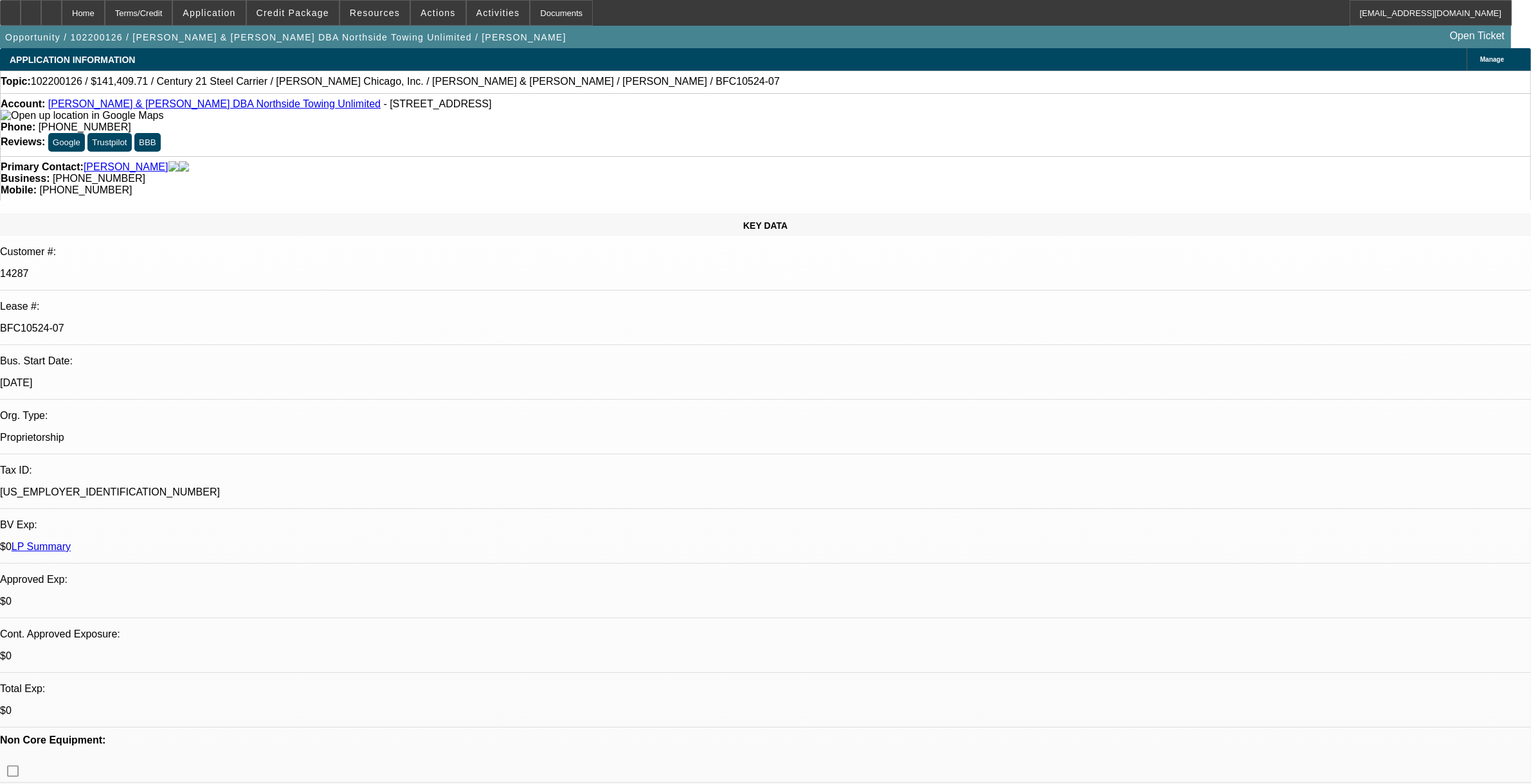
click at [70, 541] on link "LP Summary" at bounding box center [42, 546] width 59 height 11
drag, startPoint x: 312, startPoint y: 4, endPoint x: 322, endPoint y: 4, distance: 10.0
click at [314, 3] on span at bounding box center [293, 13] width 92 height 31
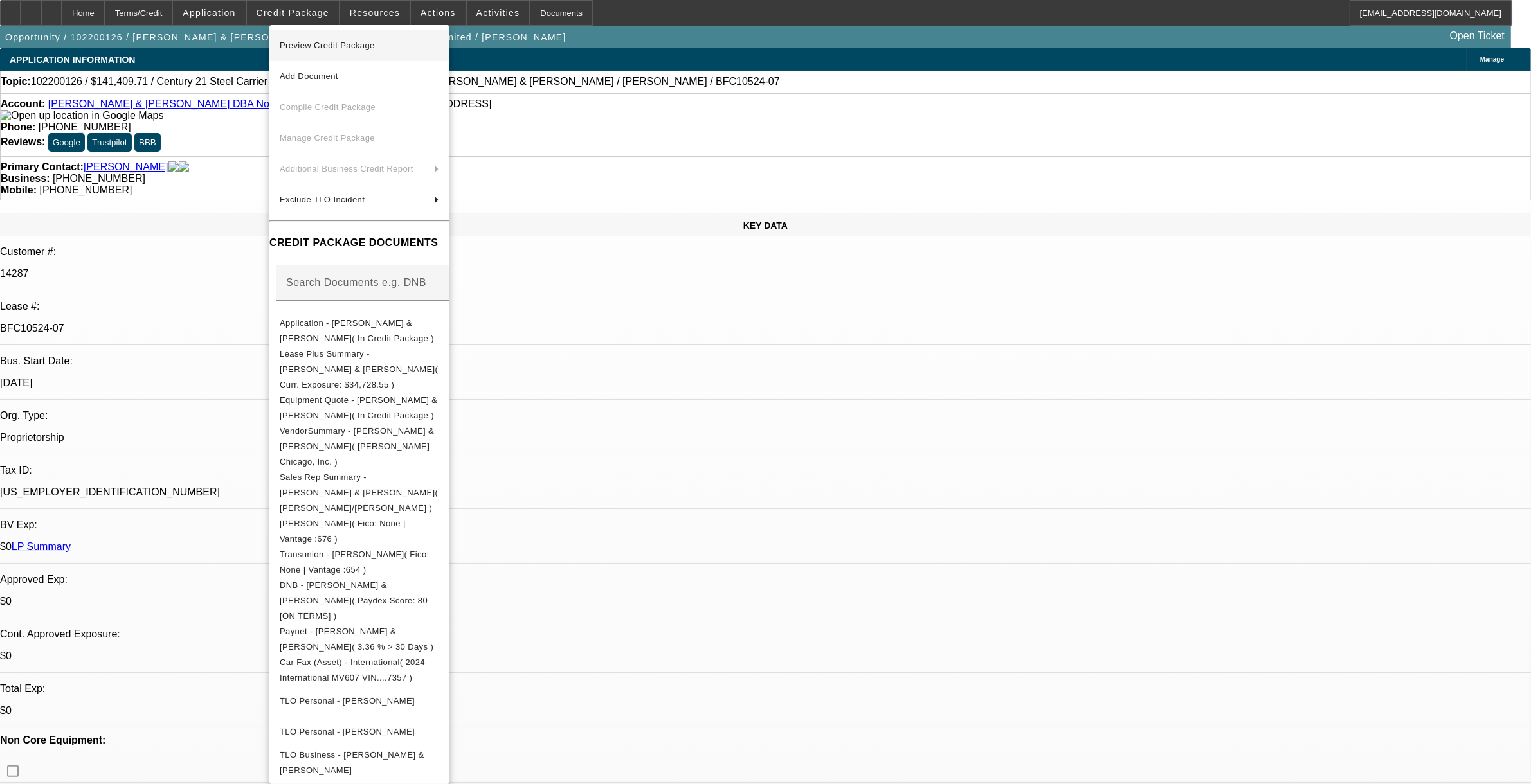
click at [363, 47] on span "Preview Credit Package" at bounding box center [327, 45] width 95 height 10
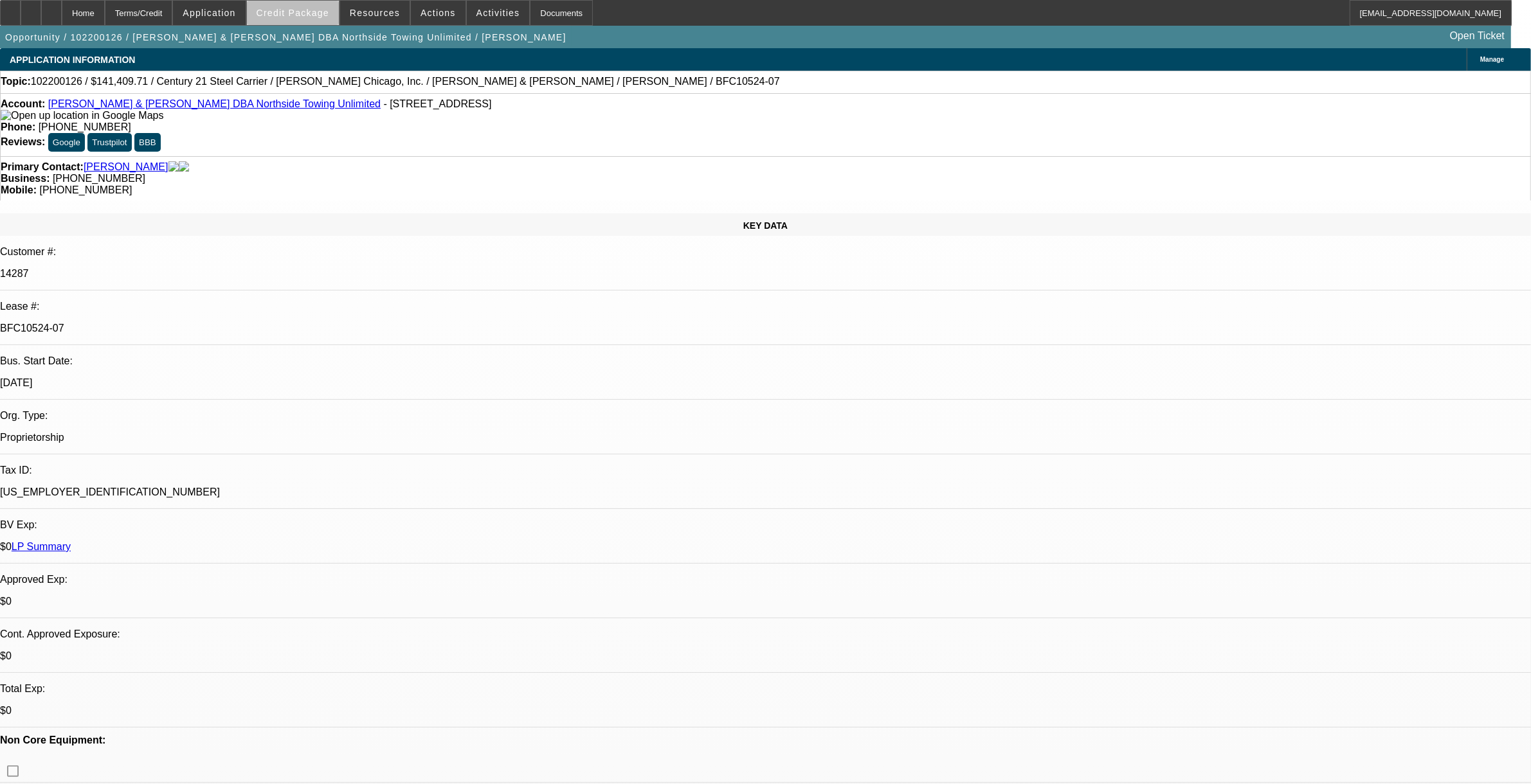
click at [335, 23] on span at bounding box center [293, 13] width 92 height 31
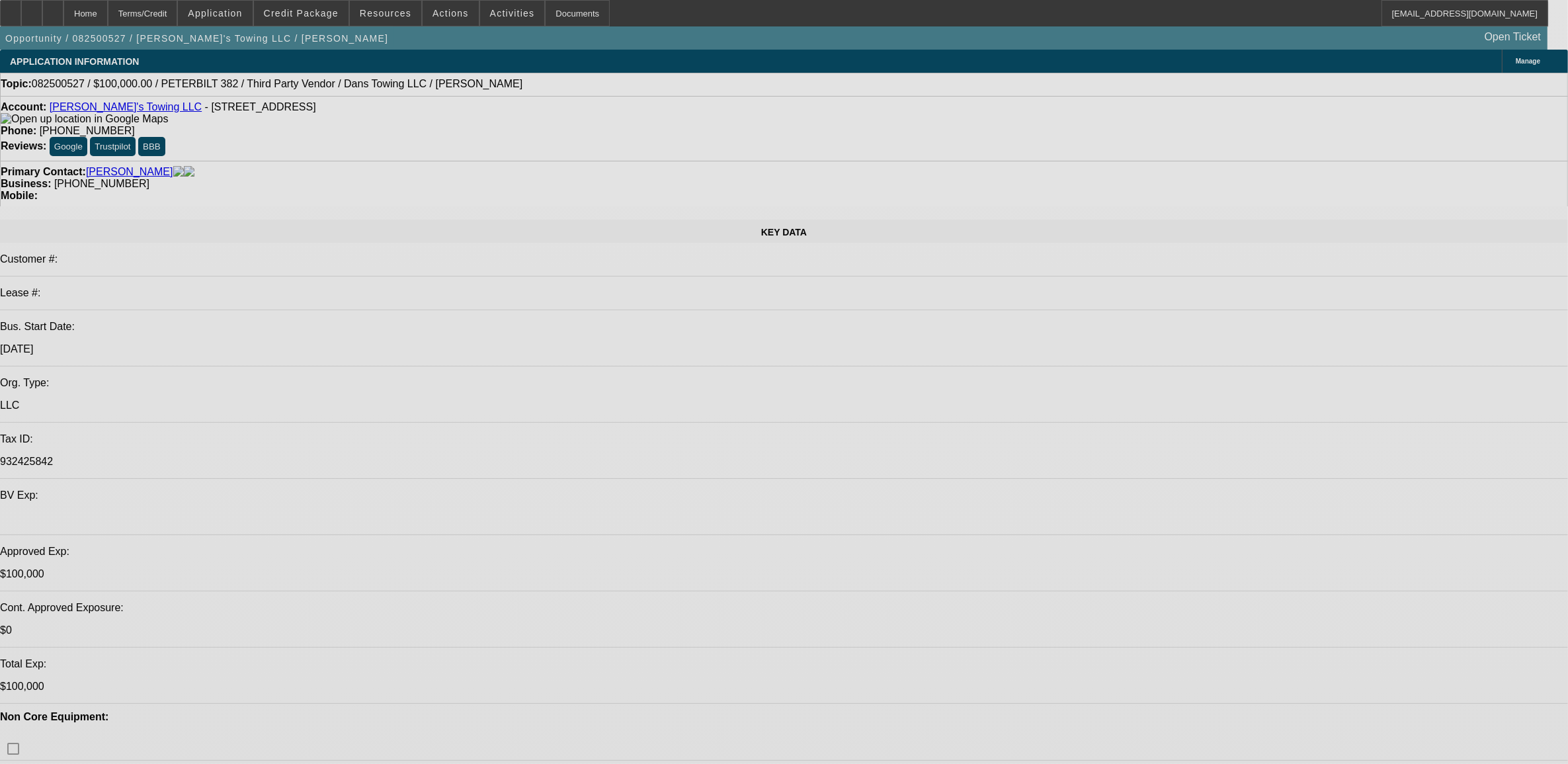
select select "0"
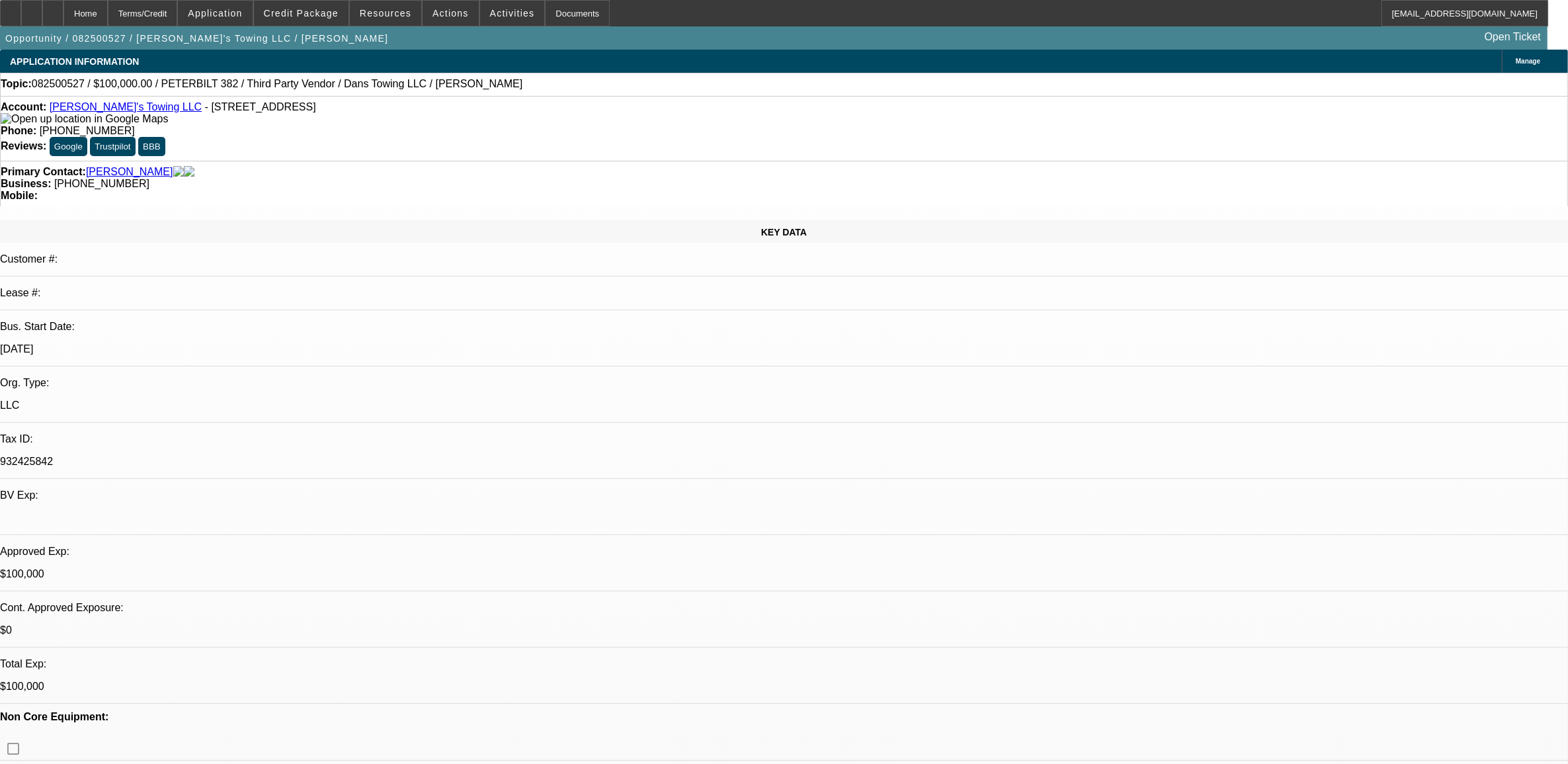
select select "2"
select select "0.1"
select select "4"
select select "0"
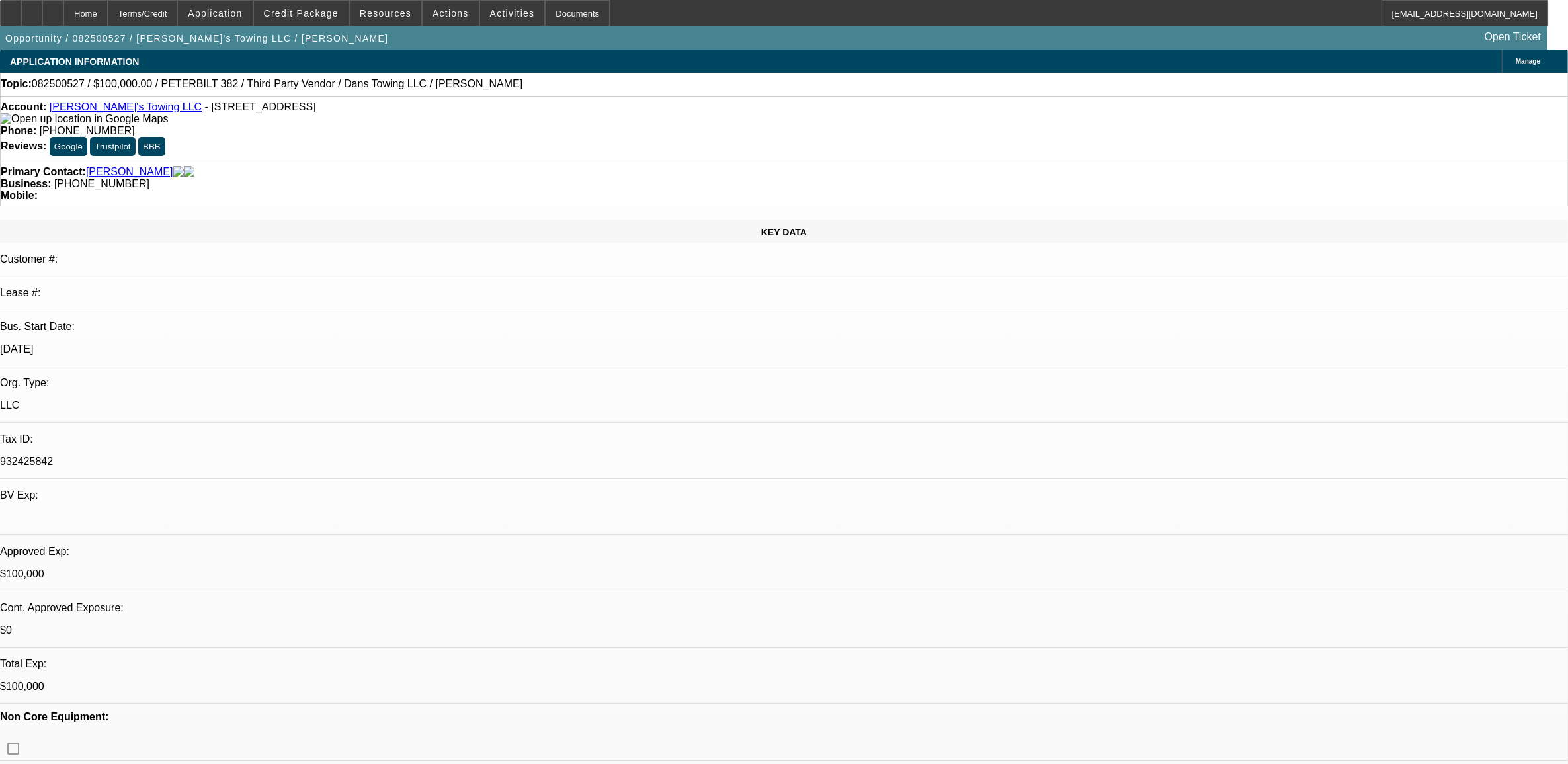
select select "2"
select select "0.1"
select select "4"
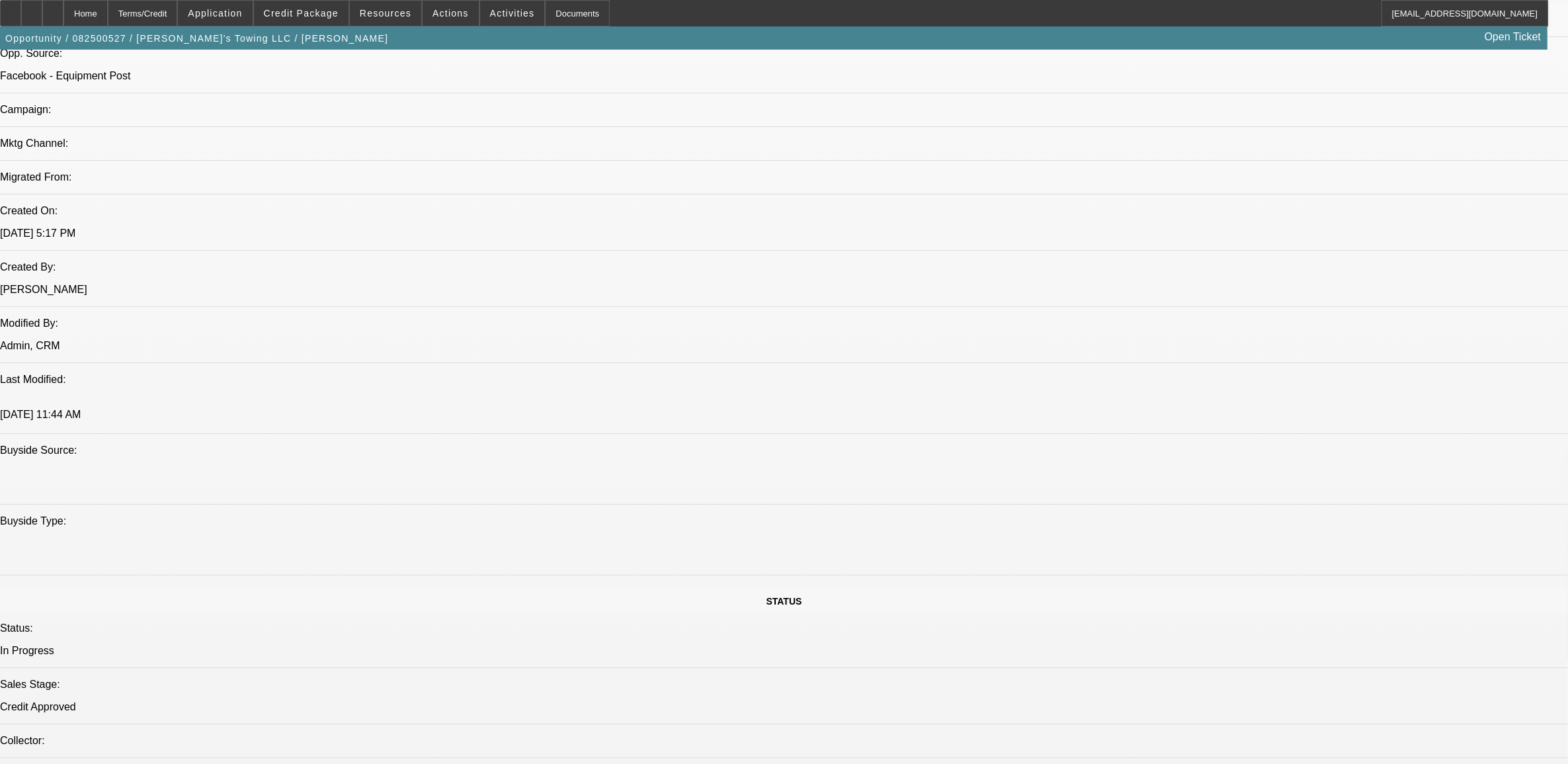
scroll to position [827, 0]
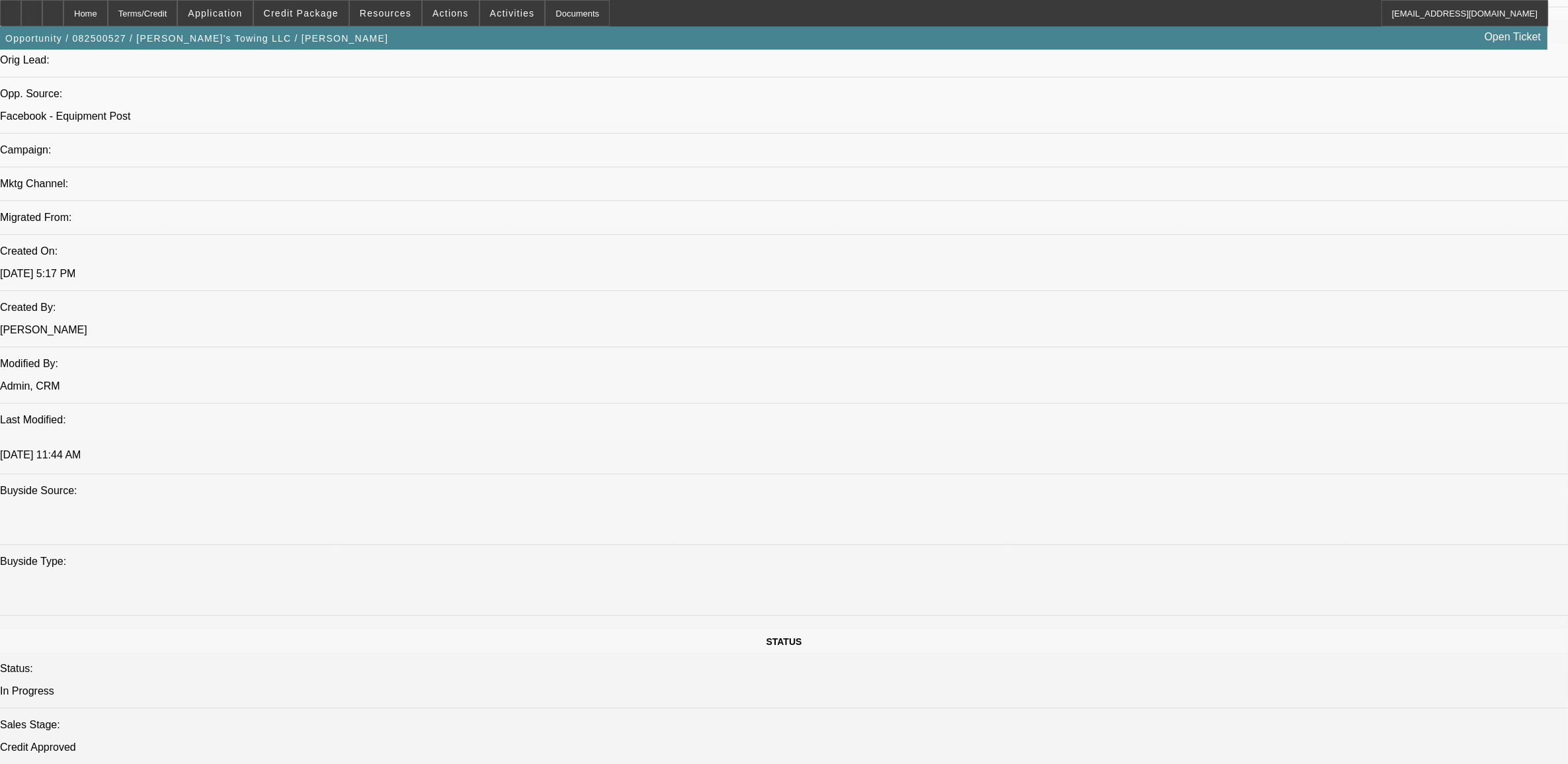
drag, startPoint x: 525, startPoint y: 444, endPoint x: 471, endPoint y: 438, distance: 54.3
drag, startPoint x: 792, startPoint y: 321, endPoint x: 746, endPoint y: 321, distance: 46.0
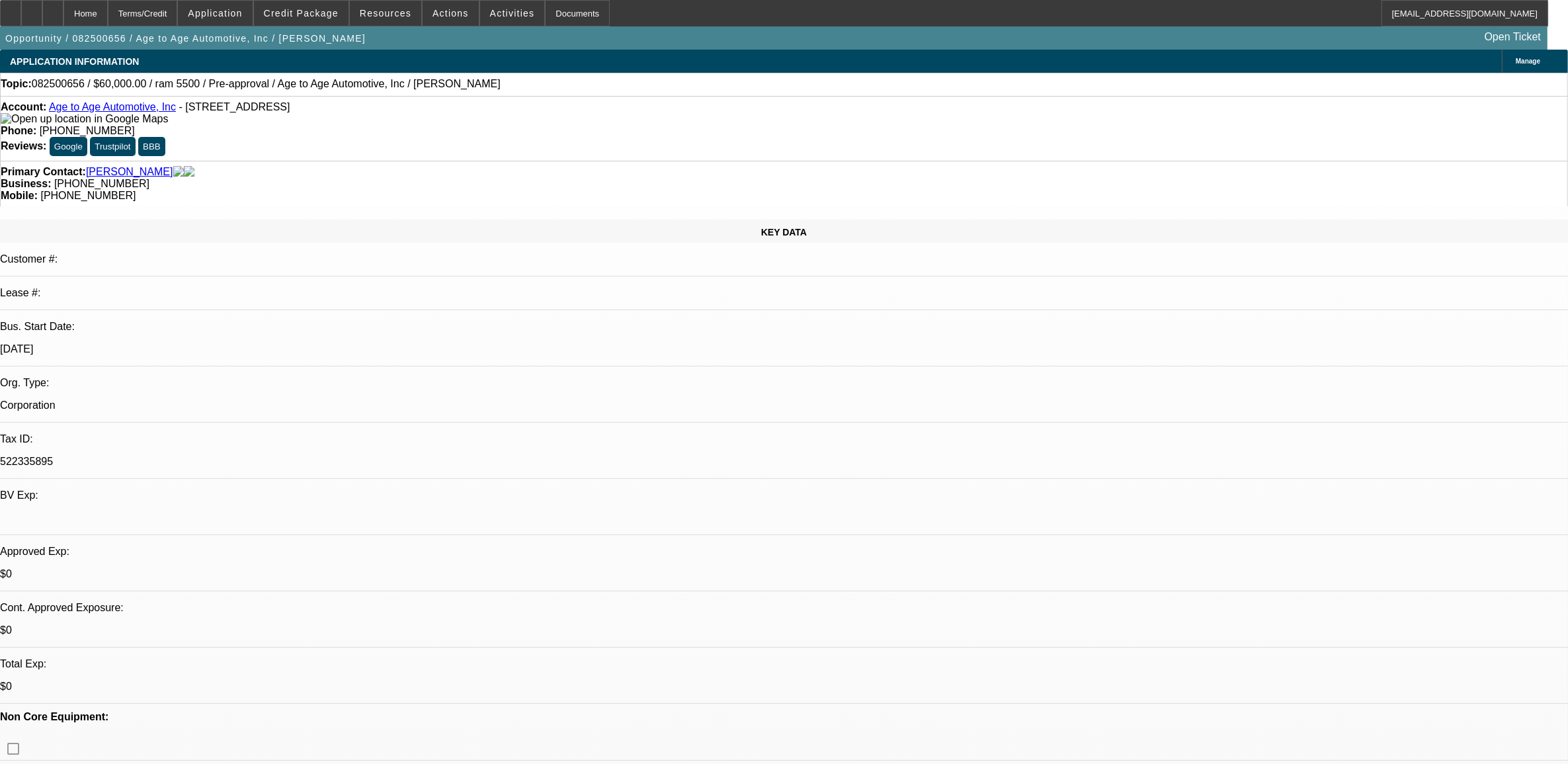
select select "0"
select select "2"
select select "0.1"
select select "4"
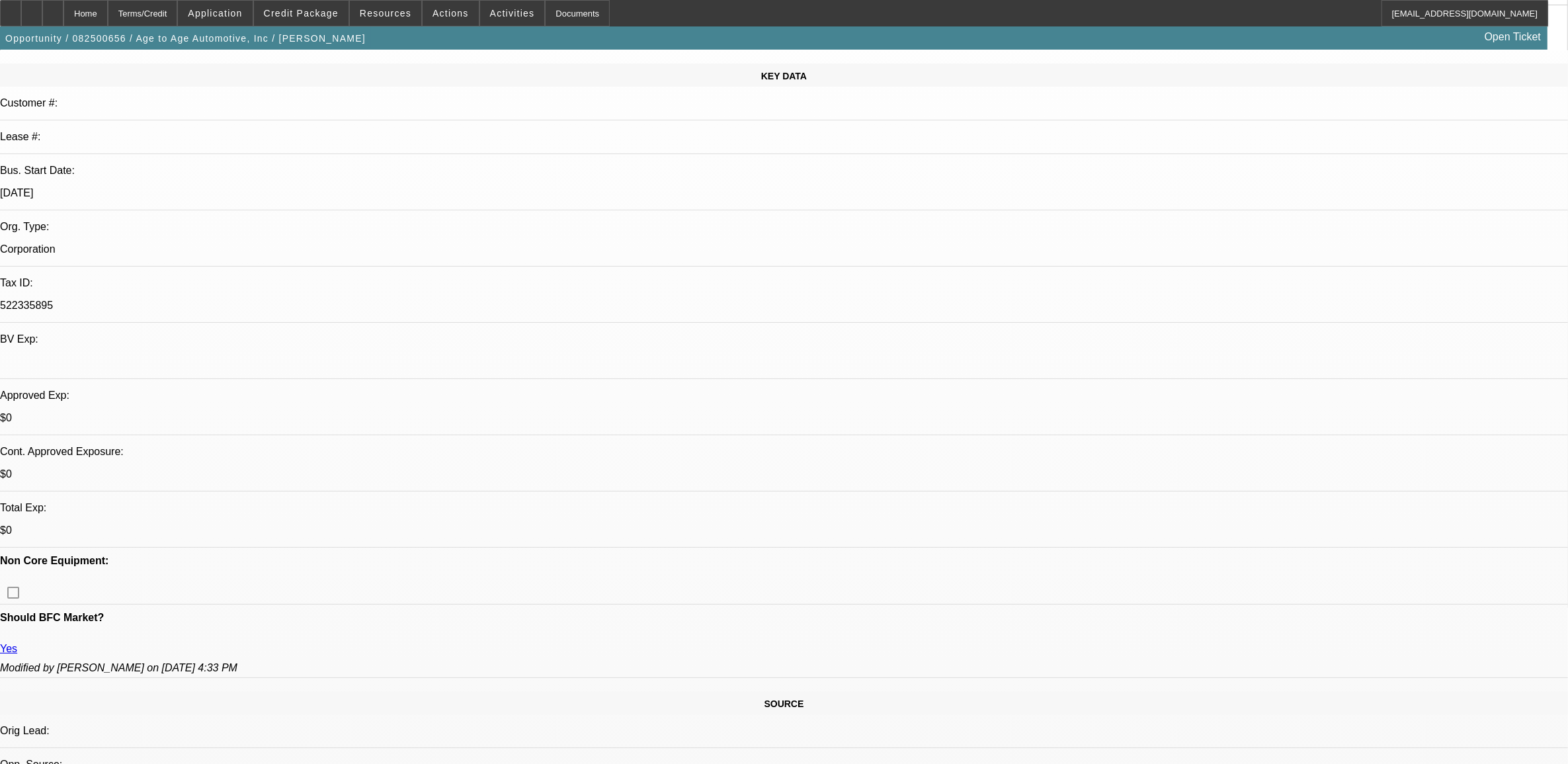
scroll to position [165, 0]
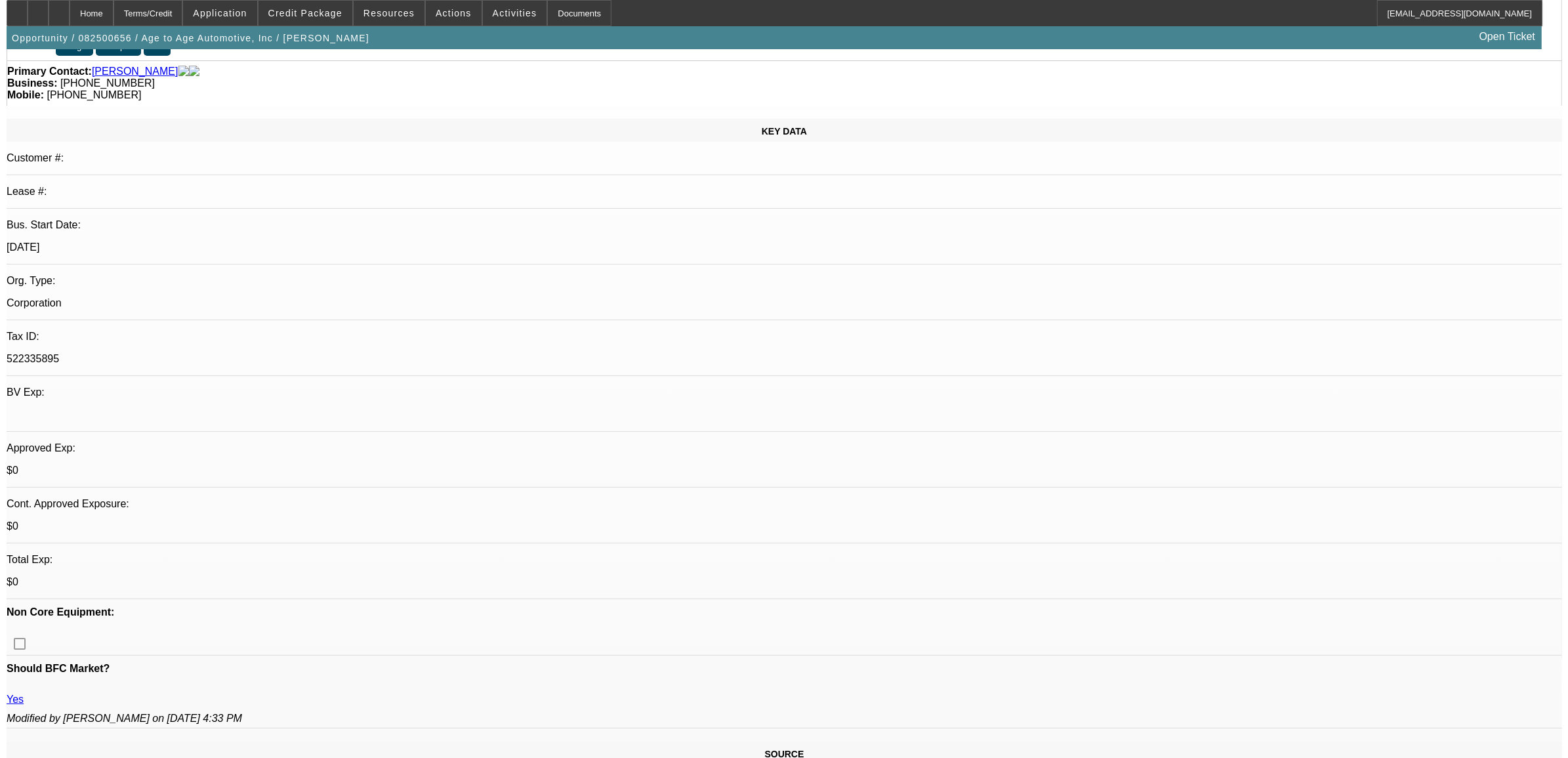
scroll to position [0, 0]
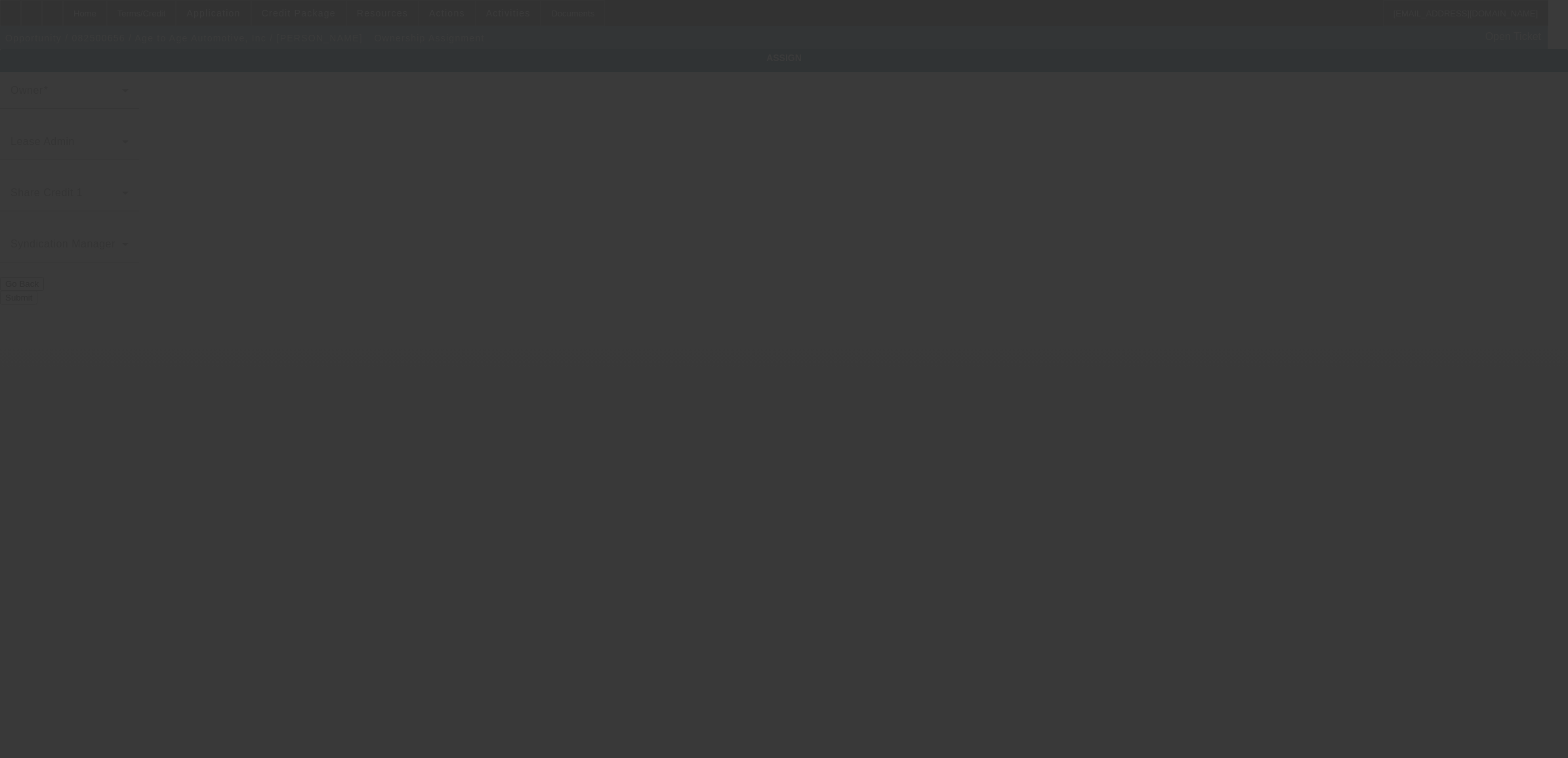
drag, startPoint x: 1089, startPoint y: 160, endPoint x: 984, endPoint y: 172, distance: 105.7
click at [981, 172] on div at bounding box center [784, 379] width 1568 height 758
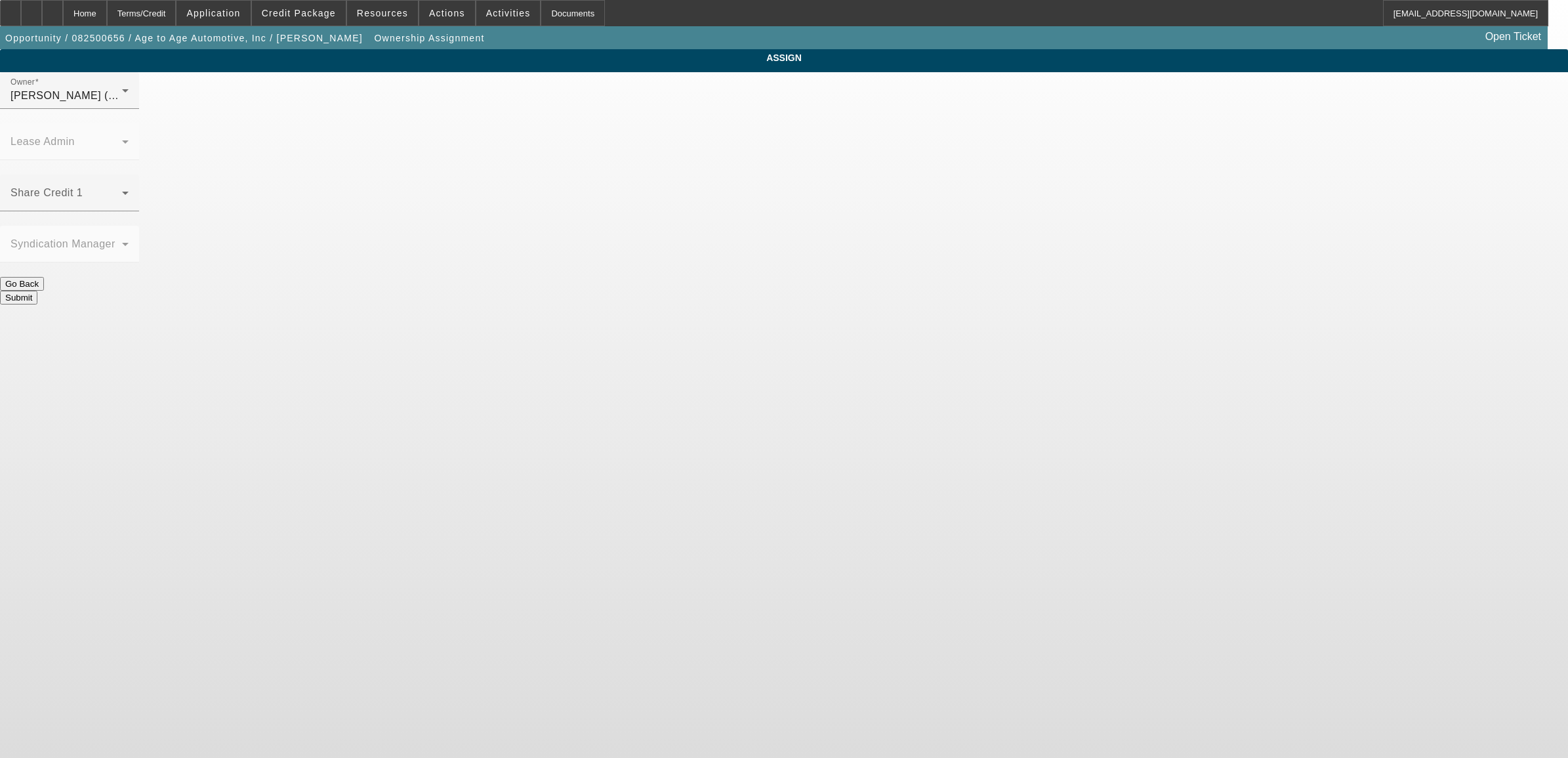
click at [1095, 161] on div "ASSIGN Owner [PERSON_NAME] (Lvl 2) Lease Admin Share Credit 1 Syndication Manag…" at bounding box center [784, 176] width 1568 height 255
click at [122, 190] on span at bounding box center [66, 197] width 111 height 16
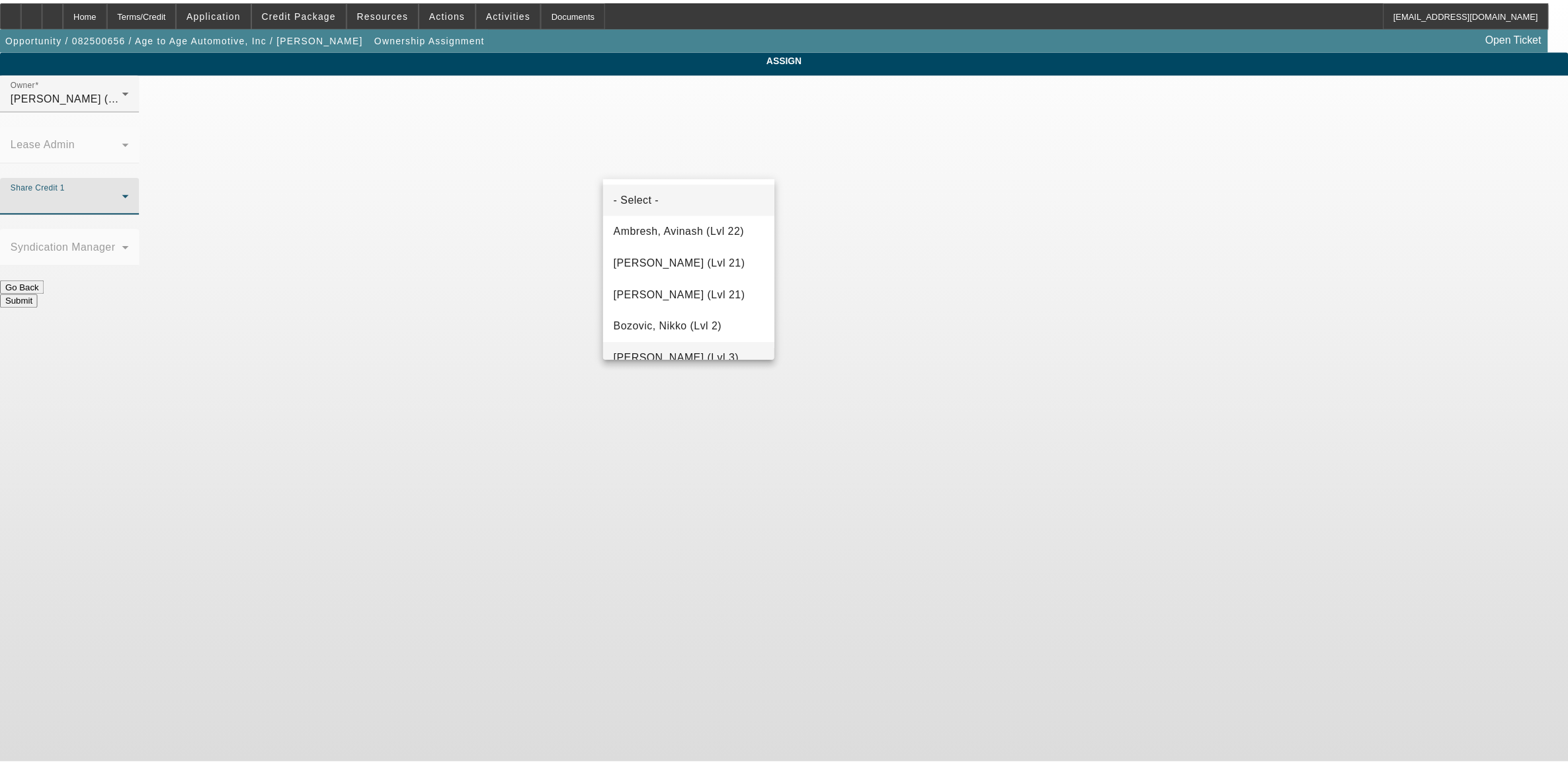
scroll to position [172, 0]
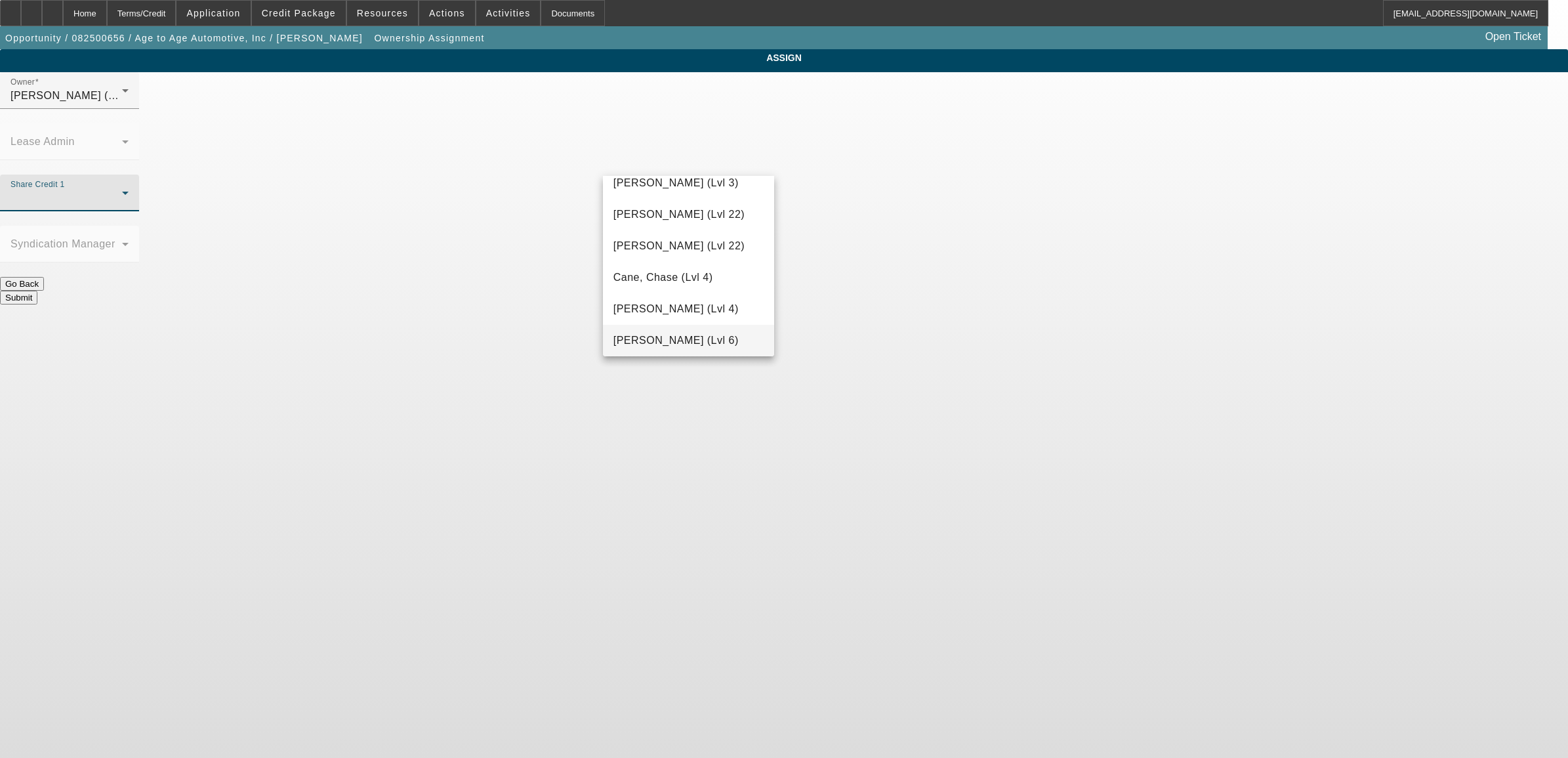
drag, startPoint x: 674, startPoint y: 338, endPoint x: 815, endPoint y: 266, distance: 158.3
click at [675, 340] on span "[PERSON_NAME] (Lvl 6)" at bounding box center [676, 340] width 126 height 16
click at [37, 290] on button "Submit" at bounding box center [18, 297] width 37 height 14
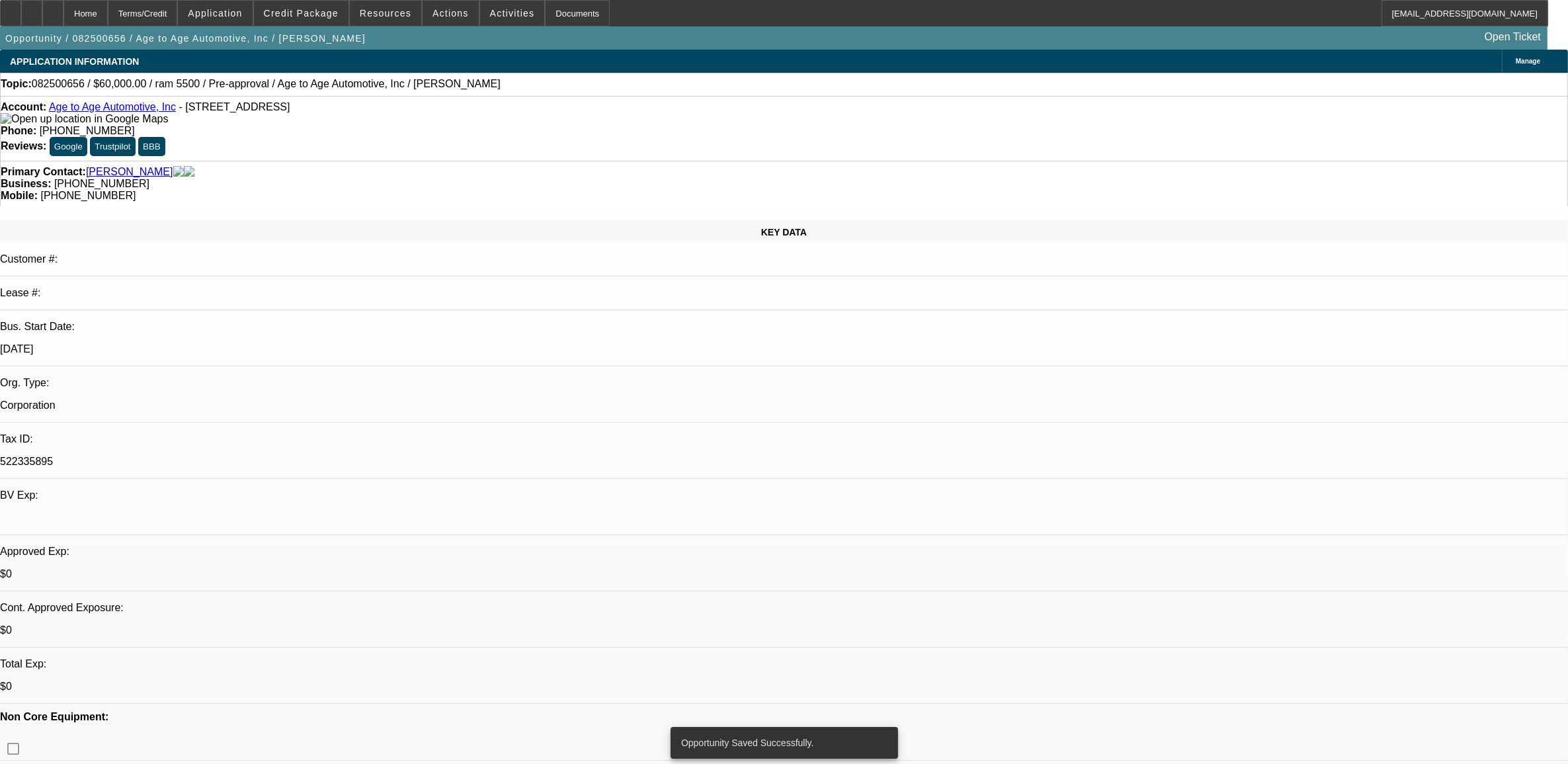
select select "0"
select select "2"
select select "0.1"
select select "4"
